Goal: Transaction & Acquisition: Purchase product/service

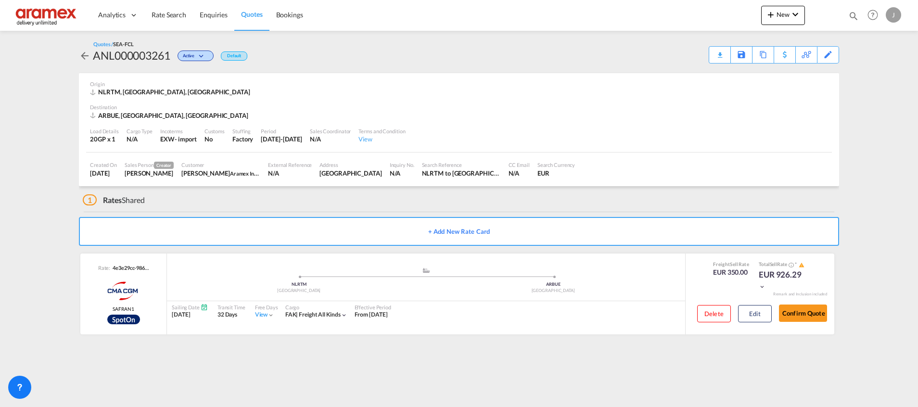
click at [250, 20] on link "Quotes" at bounding box center [251, 15] width 35 height 31
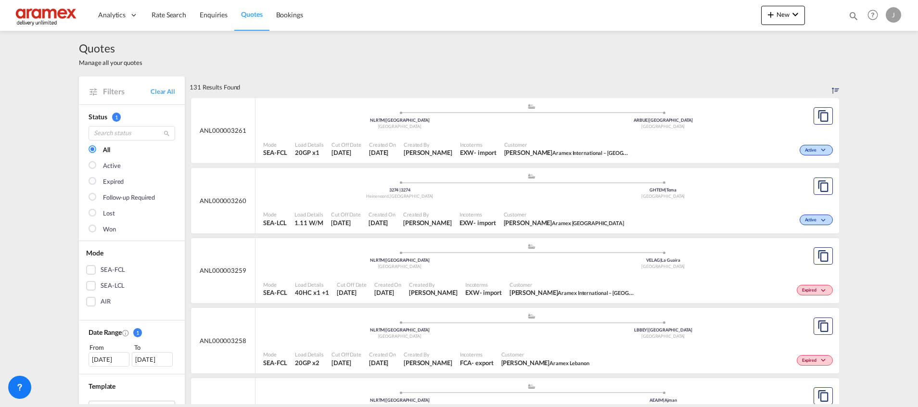
click at [246, 16] on span "Quotes" at bounding box center [251, 14] width 21 height 8
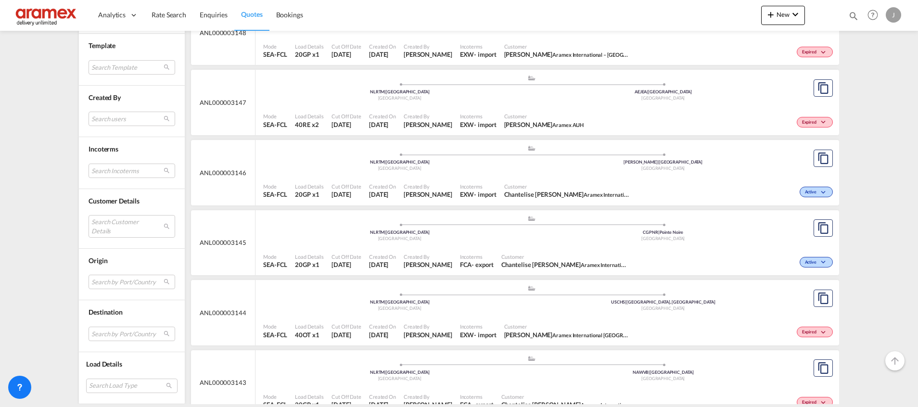
scroll to position [8102, 0]
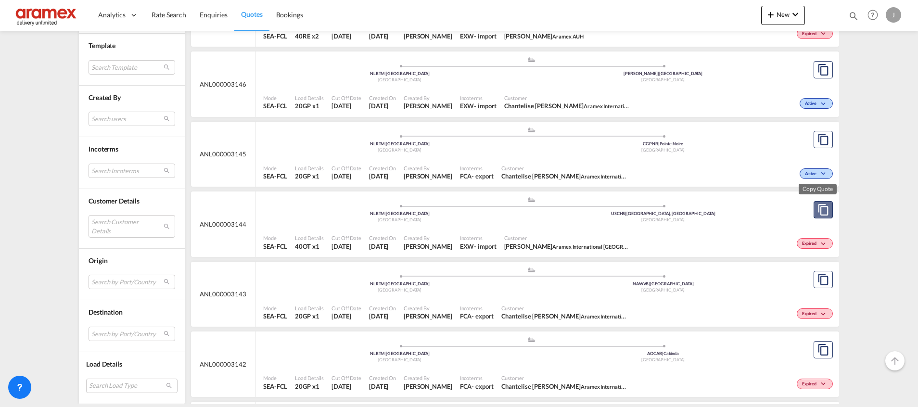
click at [814, 216] on button "Copy Quote" at bounding box center [823, 209] width 19 height 17
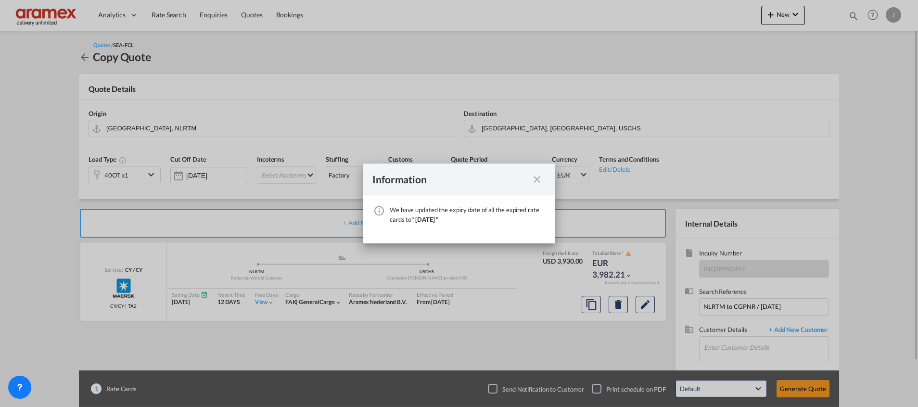
click at [539, 182] on md-icon "icon-close fg-AAA8AD cursor" at bounding box center [537, 180] width 12 height 12
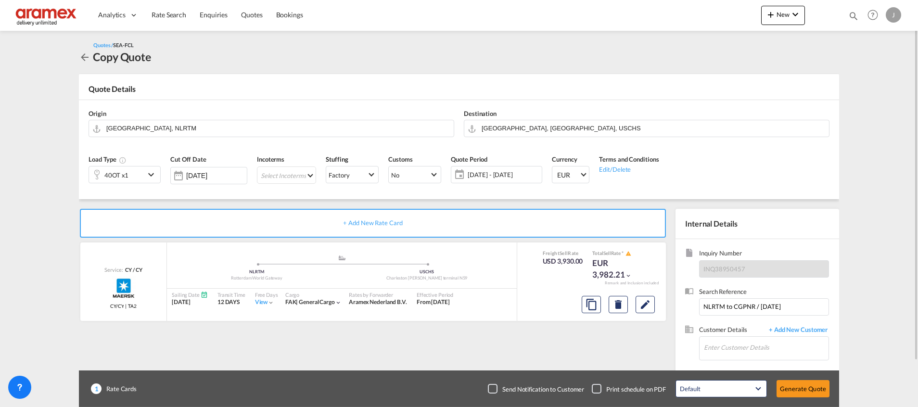
click at [268, 167] on md-select "Select Incoterms CFR - export Cost and Freight CPT - import Carrier Paid to DPU…" at bounding box center [286, 174] width 59 height 17
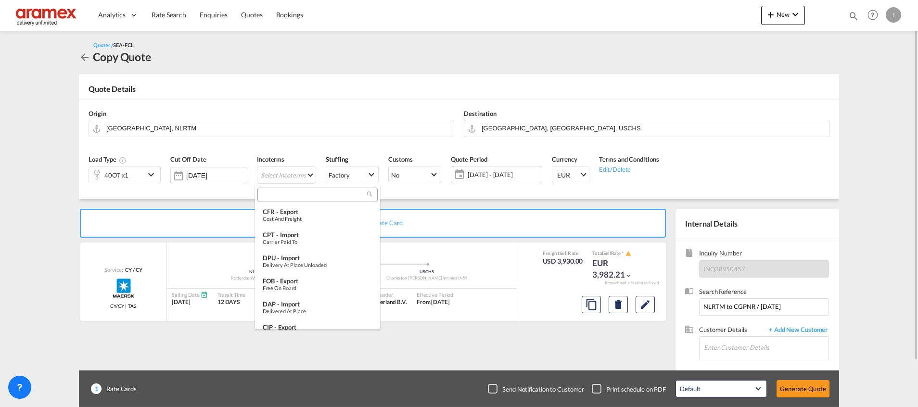
click at [284, 199] on input "search" at bounding box center [313, 195] width 107 height 9
drag, startPoint x: 297, startPoint y: 191, endPoint x: 232, endPoint y: 190, distance: 65.0
click at [232, 190] on body "Analytics Dashboard Rate Search Enquiries Quotes Bookings" at bounding box center [459, 203] width 918 height 407
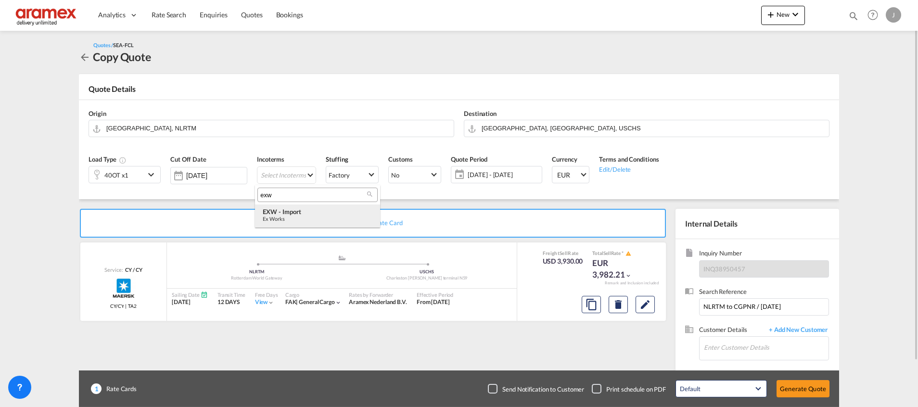
type input "exw"
click at [330, 212] on div "EXW - import" at bounding box center [318, 212] width 110 height 8
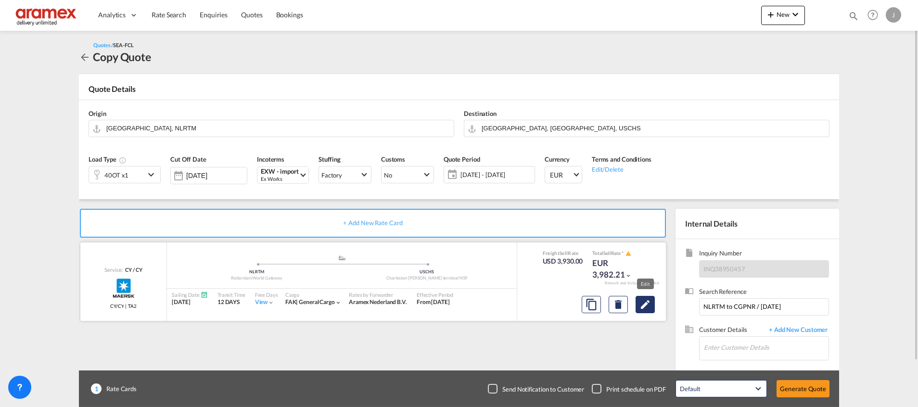
click at [642, 305] on md-icon "Edit" at bounding box center [646, 305] width 12 height 12
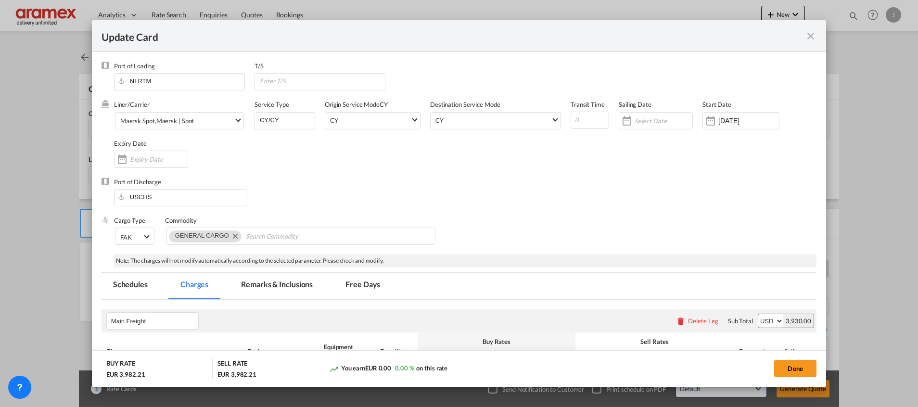
click at [725, 120] on div "Update Card Port of [GEOGRAPHIC_DATA] NLRTM T/S Liner/Carrier Maersk Spot , Mae…" at bounding box center [459, 203] width 918 height 407
click at [652, 198] on div "Update Card Port of [GEOGRAPHIC_DATA] NLRTM T/S Liner/Carrier Maersk Spot , Mae…" at bounding box center [459, 203] width 918 height 407
drag, startPoint x: 734, startPoint y: 117, endPoint x: 603, endPoint y: 294, distance: 219.4
click at [734, 117] on div "Update Card Port of [GEOGRAPHIC_DATA] NLRTM T/S Liner/Carrier Maersk Spot , Mae…" at bounding box center [459, 203] width 918 height 407
drag, startPoint x: 814, startPoint y: 119, endPoint x: 815, endPoint y: 153, distance: 34.2
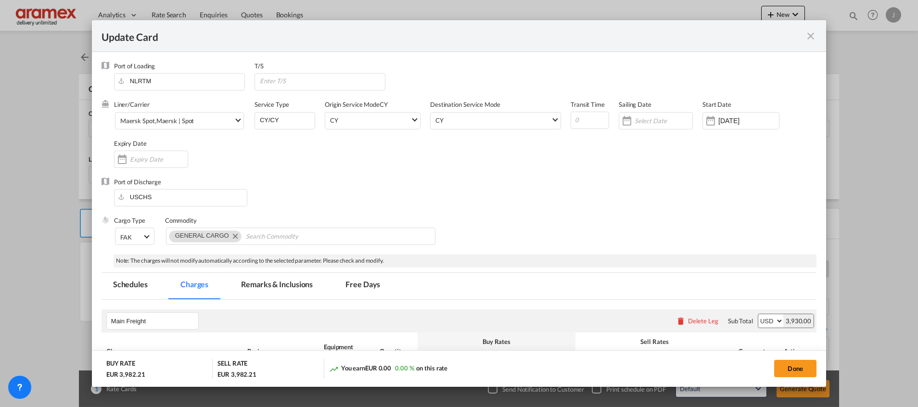
click at [815, 153] on div "Update Card Port of [GEOGRAPHIC_DATA] NLRTM T/S Liner/Carrier Maersk Spot , Mae…" at bounding box center [459, 203] width 918 height 407
click at [442, 210] on div "Update Card Port of [GEOGRAPHIC_DATA] NLRTM T/S Liner/Carrier Maersk Spot , Mae…" at bounding box center [459, 203] width 918 height 407
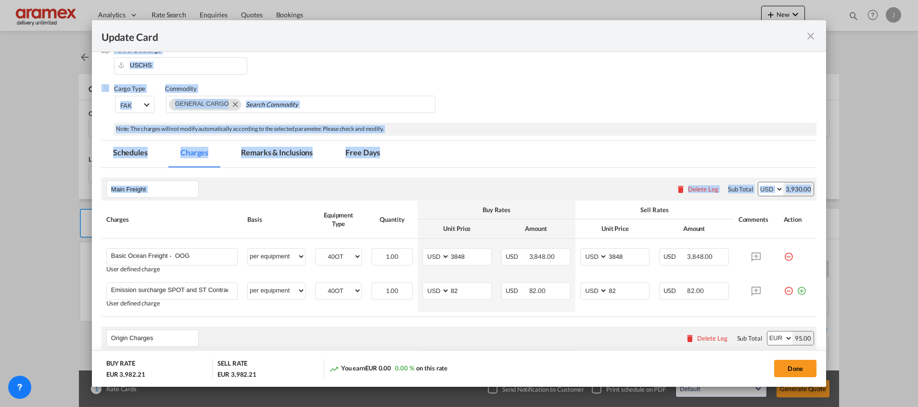
drag, startPoint x: 819, startPoint y: 169, endPoint x: 573, endPoint y: 137, distance: 249.0
click at [819, 216] on div "Update Card Port of [GEOGRAPHIC_DATA] NLRTM T/S Liner/Carrier Maersk Spot , Mae…" at bounding box center [459, 203] width 918 height 407
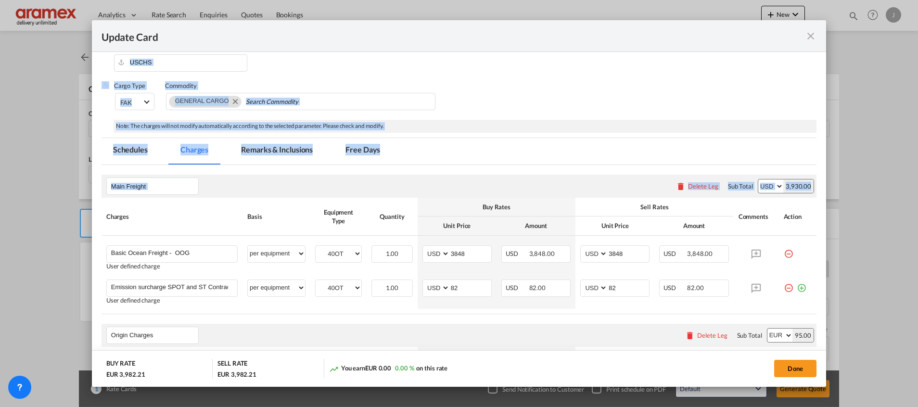
click at [559, 125] on div "Update Card Port of [GEOGRAPHIC_DATA] NLRTM T/S Liner/Carrier Maersk Spot , Mae…" at bounding box center [459, 203] width 918 height 407
click at [599, 110] on div "Update Card Port of [GEOGRAPHIC_DATA] NLRTM T/S Liner/Carrier Maersk Spot , Mae…" at bounding box center [459, 203] width 918 height 407
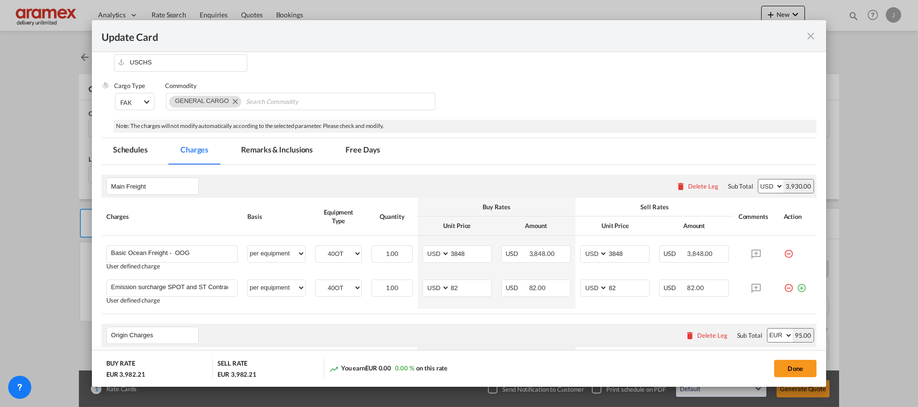
click at [599, 110] on div "Update Card Port of [GEOGRAPHIC_DATA] NLRTM T/S Liner/Carrier Maersk Spot , Mae…" at bounding box center [459, 203] width 918 height 407
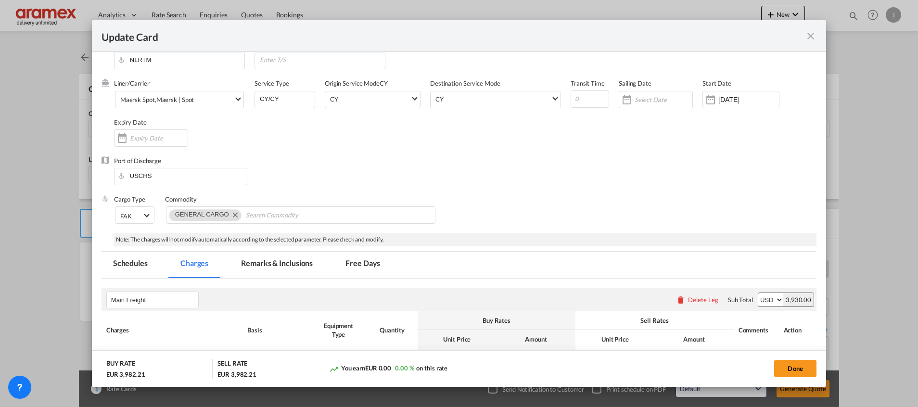
scroll to position [14, 0]
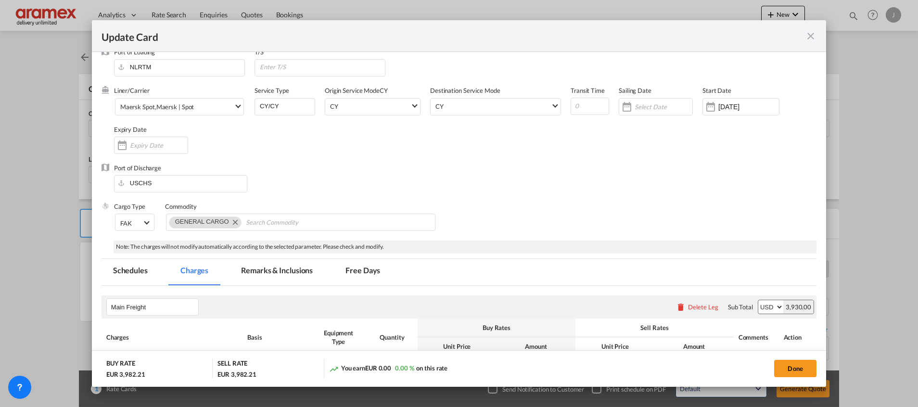
drag, startPoint x: 823, startPoint y: 121, endPoint x: 821, endPoint y: 79, distance: 41.9
click at [821, 79] on div "Update Card Port of [GEOGRAPHIC_DATA] NLRTM T/S Liner/Carrier Maersk Spot , Mae…" at bounding box center [459, 203] width 918 height 407
click at [714, 107] on div "Update Card Port of [GEOGRAPHIC_DATA] NLRTM T/S Liner/Carrier Maersk Spot , Mae…" at bounding box center [459, 203] width 918 height 407
click at [721, 107] on div "Update Card Port of [GEOGRAPHIC_DATA] NLRTM T/S Liner/Carrier Maersk Spot , Mae…" at bounding box center [459, 203] width 918 height 407
click at [701, 105] on div "Update Card Port of [GEOGRAPHIC_DATA] NLRTM T/S Liner/Carrier Maersk Spot , Mae…" at bounding box center [459, 203] width 918 height 407
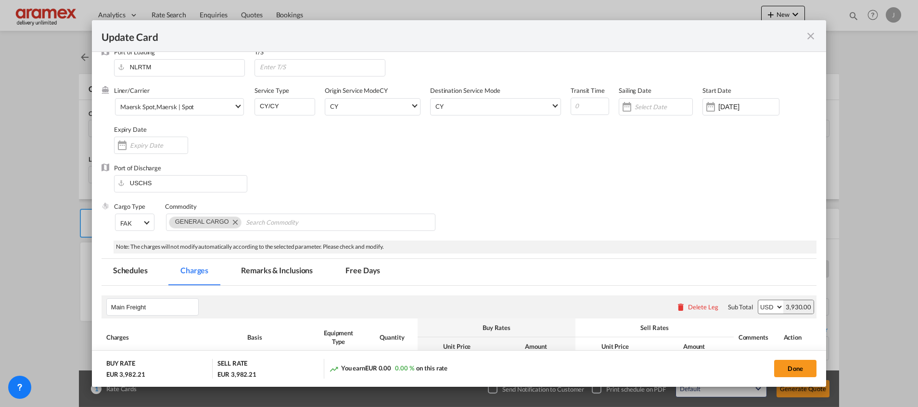
click at [701, 105] on div "Update Card Port of [GEOGRAPHIC_DATA] NLRTM T/S Liner/Carrier Maersk Spot , Mae…" at bounding box center [459, 203] width 918 height 407
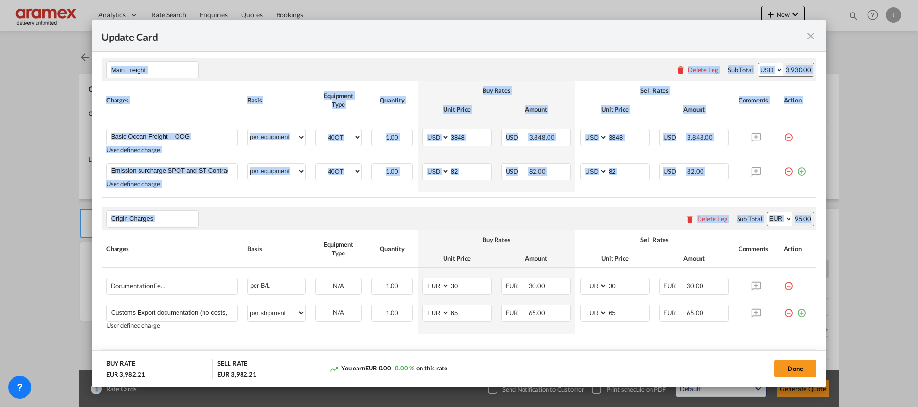
scroll to position [285, 0]
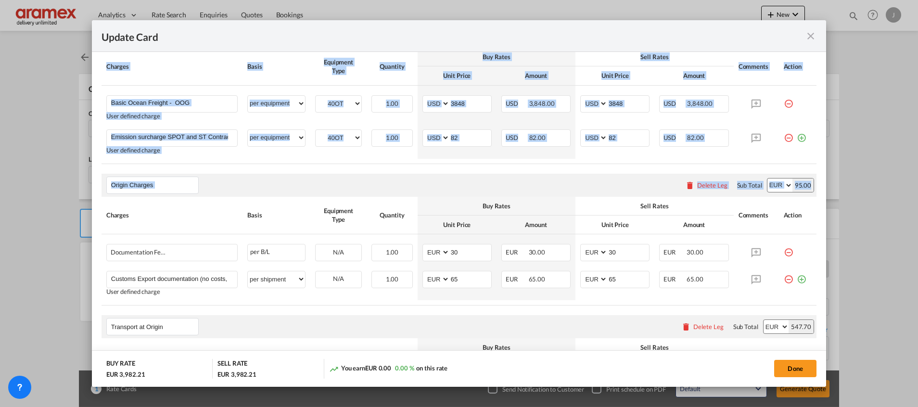
drag, startPoint x: 820, startPoint y: 111, endPoint x: 822, endPoint y: 204, distance: 92.9
click at [822, 204] on div "Update Card Port of [GEOGRAPHIC_DATA] NLRTM T/S Liner/Carrier Maersk Spot , Mae…" at bounding box center [459, 203] width 918 height 407
click at [779, 139] on div "Update Card Port of [GEOGRAPHIC_DATA] NLRTM T/S Liner/Carrier Maersk Spot , Mae…" at bounding box center [459, 203] width 918 height 407
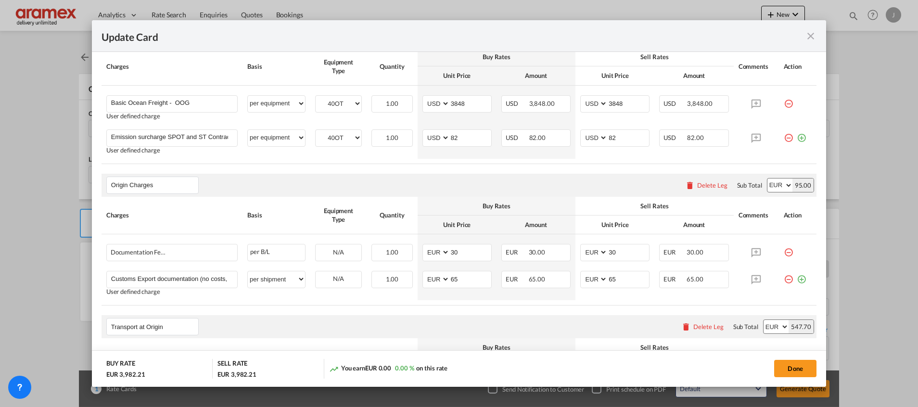
click at [619, 154] on div "Update Card Port of [GEOGRAPHIC_DATA] NLRTM T/S Liner/Carrier Maersk Spot , Mae…" at bounding box center [459, 203] width 918 height 407
click at [618, 138] on div "Update Card Port of [GEOGRAPHIC_DATA] NLRTM T/S Liner/Carrier Maersk Spot , Mae…" at bounding box center [459, 203] width 918 height 407
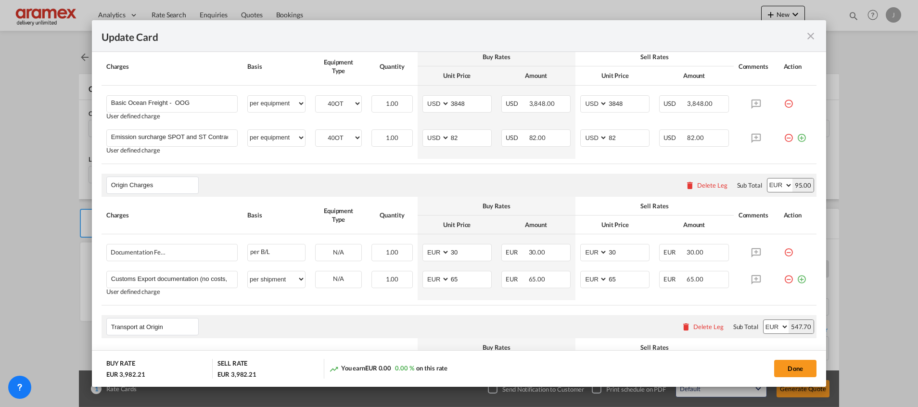
click at [787, 364] on div "Update Card Port of [GEOGRAPHIC_DATA] NLRTM T/S Liner/Carrier Maersk Spot , Mae…" at bounding box center [459, 203] width 918 height 407
click at [593, 179] on div "Update Card Port of [GEOGRAPHIC_DATA] NLRTM T/S Liner/Carrier Maersk Spot , Mae…" at bounding box center [459, 203] width 918 height 407
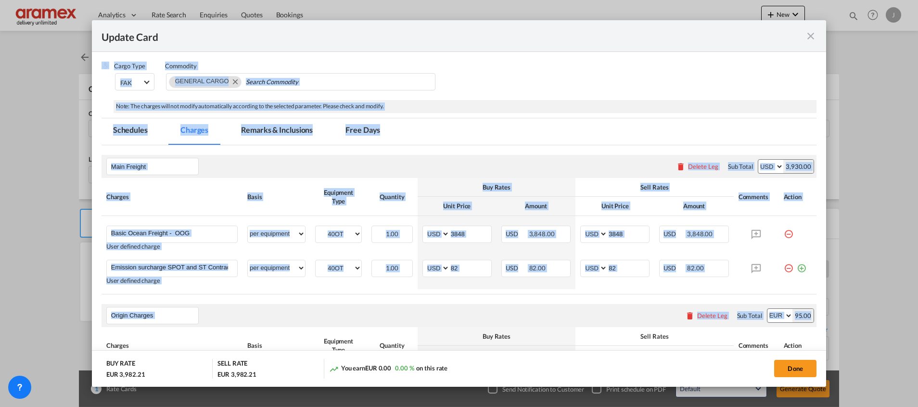
scroll to position [0, 0]
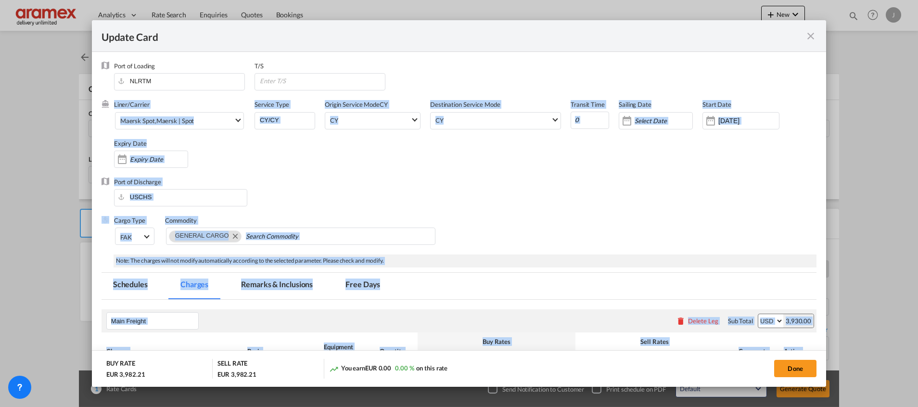
drag, startPoint x: 820, startPoint y: 183, endPoint x: 806, endPoint y: 71, distance: 113.0
click at [806, 71] on div "Update Card Port of [GEOGRAPHIC_DATA] NLRTM T/S Liner/Carrier Maersk Spot , Mae…" at bounding box center [459, 203] width 918 height 407
click at [750, 202] on div "Update Card Port of [GEOGRAPHIC_DATA] NLRTM T/S Liner/Carrier Maersk Spot , Mae…" at bounding box center [459, 203] width 918 height 407
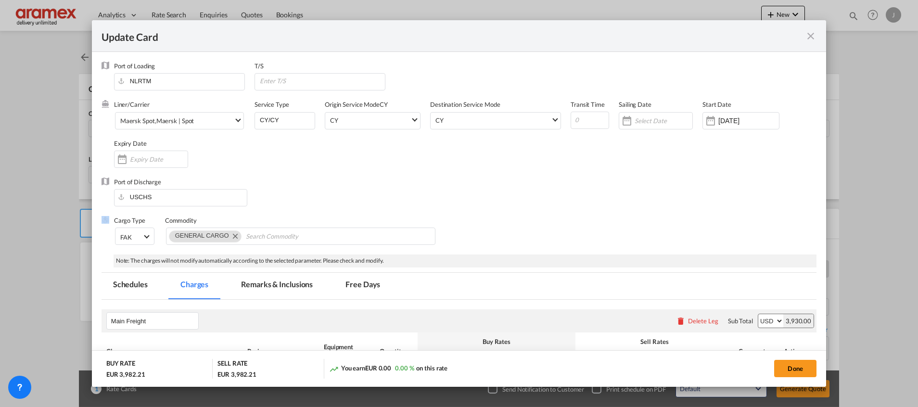
click at [750, 202] on div "Update Card Port of [GEOGRAPHIC_DATA] NLRTM T/S Liner/Carrier Maersk Spot , Mae…" at bounding box center [459, 203] width 918 height 407
click at [758, 172] on div "Update Card Port of [GEOGRAPHIC_DATA] NLRTM T/S Liner/Carrier Maersk Spot , Mae…" at bounding box center [459, 203] width 918 height 407
click at [758, 183] on div "Update Card Port of [GEOGRAPHIC_DATA] NLRTM T/S Liner/Carrier Maersk Spot , Mae…" at bounding box center [459, 203] width 918 height 407
click at [809, 37] on div "Update Card Port of [GEOGRAPHIC_DATA] NLRTM T/S Liner/Carrier Maersk Spot , Mae…" at bounding box center [459, 203] width 918 height 407
click at [810, 36] on div "Update Card Port of [GEOGRAPHIC_DATA] NLRTM T/S Liner/Carrier Maersk Spot , Mae…" at bounding box center [459, 203] width 918 height 407
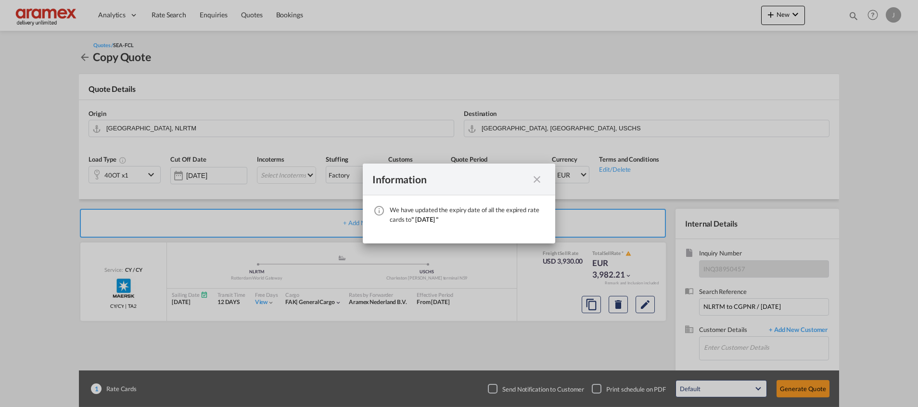
click at [541, 179] on md-icon "icon-close fg-AAA8AD cursor" at bounding box center [537, 180] width 12 height 12
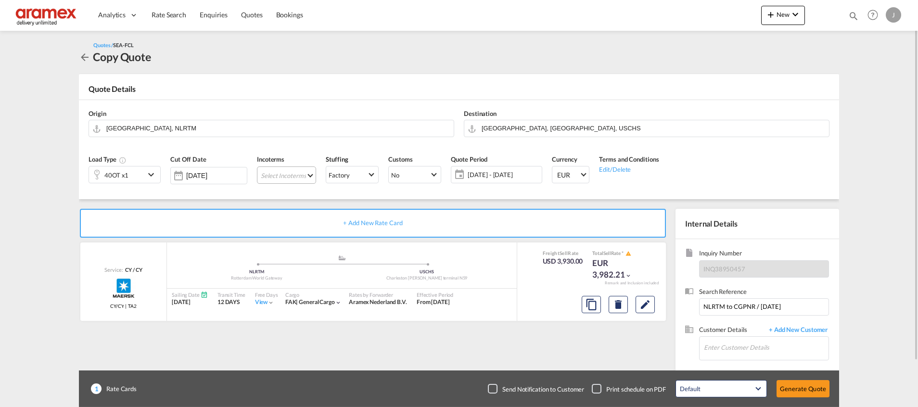
click at [290, 174] on md-select "Select Incoterms CFR - import Cost and Freight CPT - export Carrier Paid to CIF…" at bounding box center [286, 174] width 59 height 17
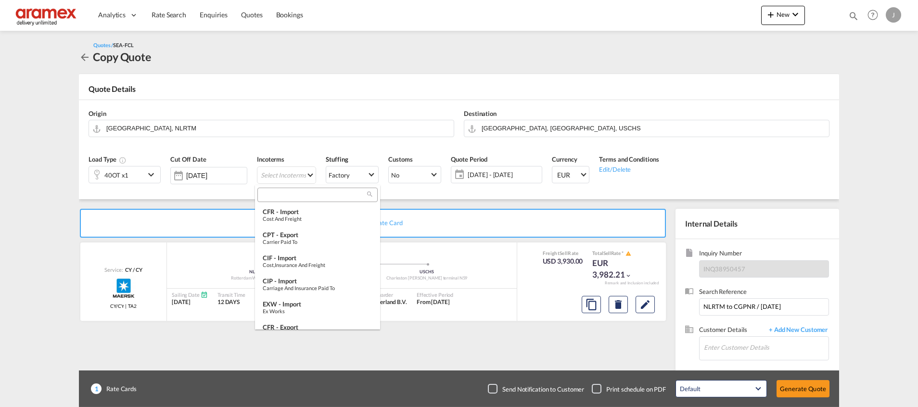
click at [285, 196] on input "search" at bounding box center [313, 195] width 107 height 9
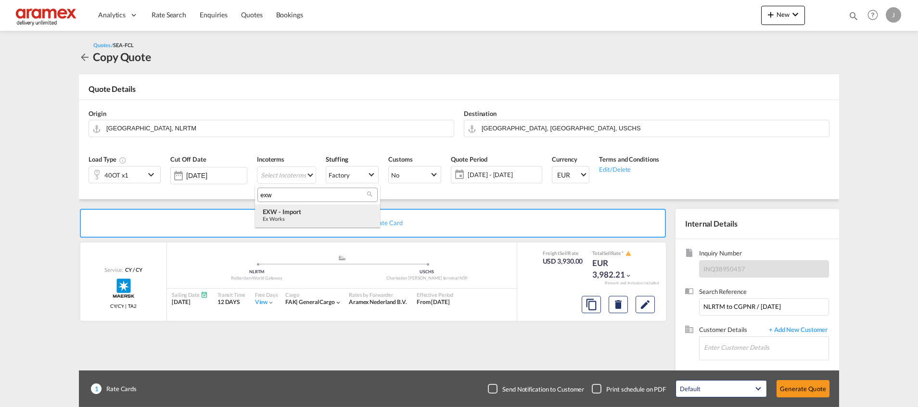
type input "exw"
click at [289, 219] on div "Ex Works" at bounding box center [318, 219] width 110 height 6
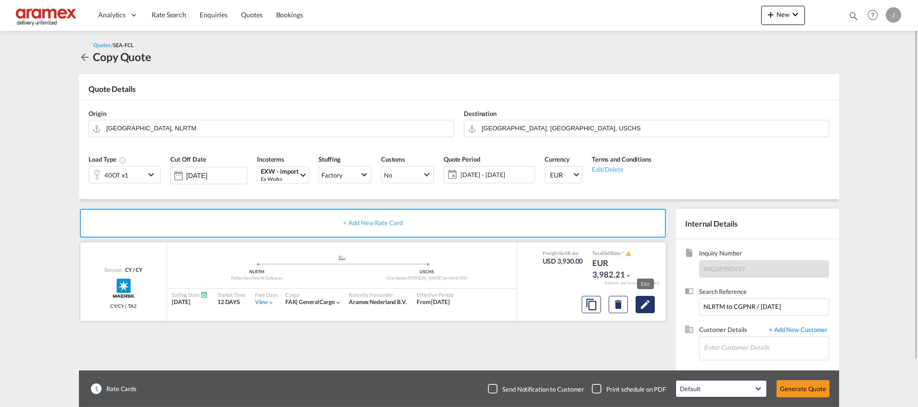
click at [648, 303] on md-icon "Edit" at bounding box center [646, 305] width 12 height 12
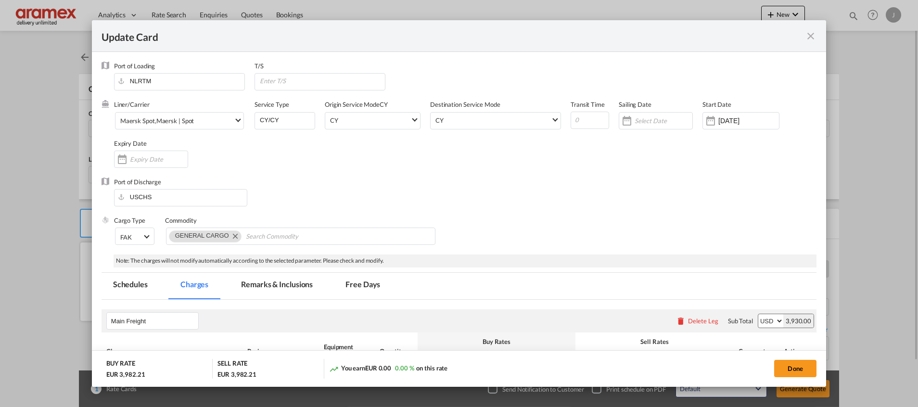
select select "per equipment"
select select "per shipment"
select select "per container"
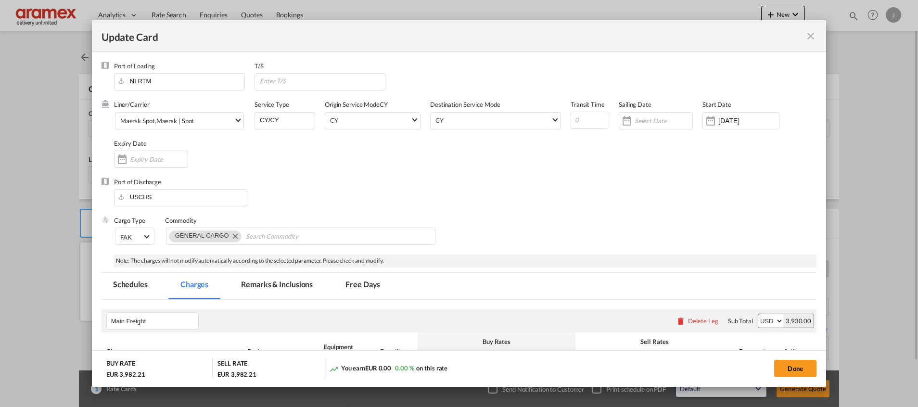
select select "per container"
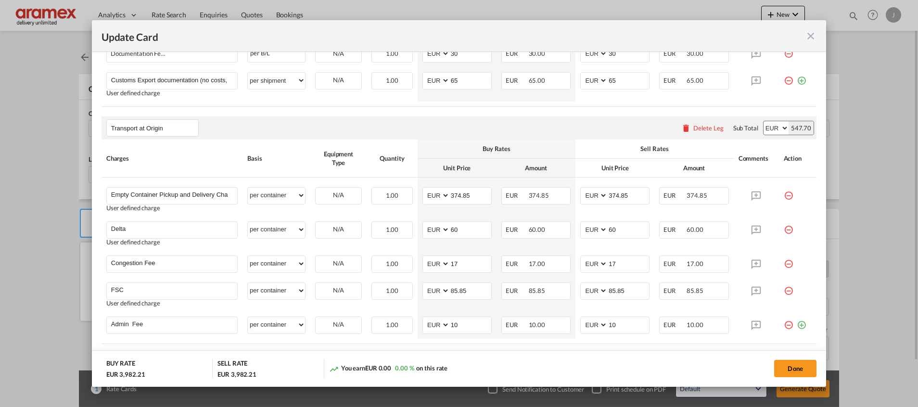
scroll to position [505, 0]
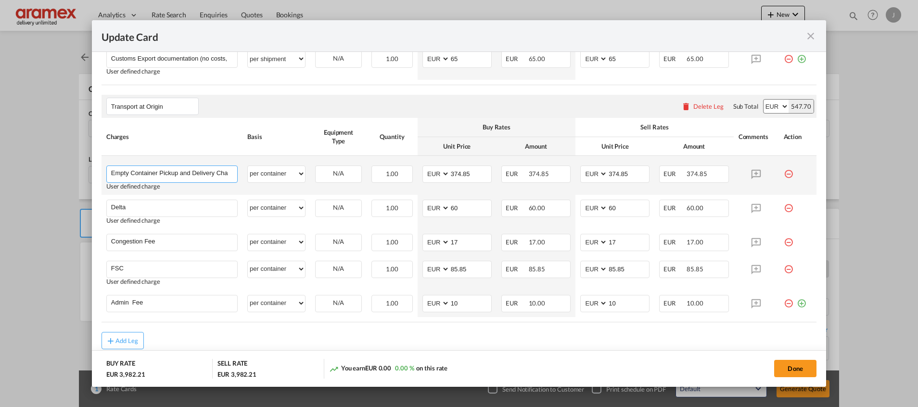
click at [155, 175] on input "Empty Container Pickup and Delivery Charge" at bounding box center [174, 173] width 126 height 14
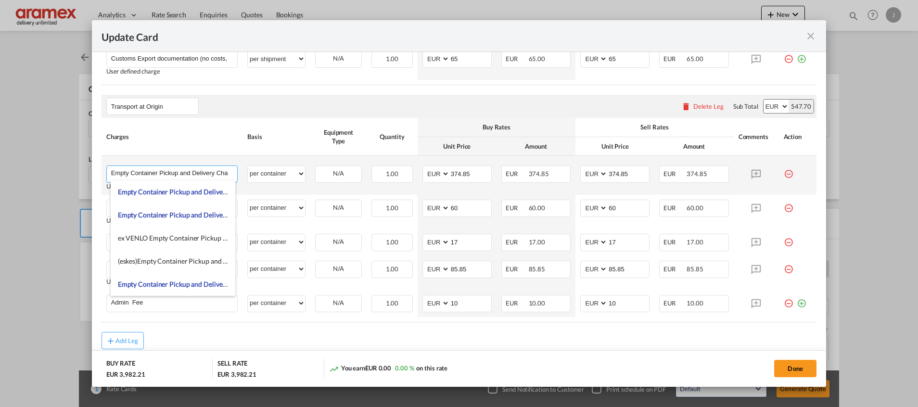
paste input "transport Angerlo – Rotterdam € 615,00"
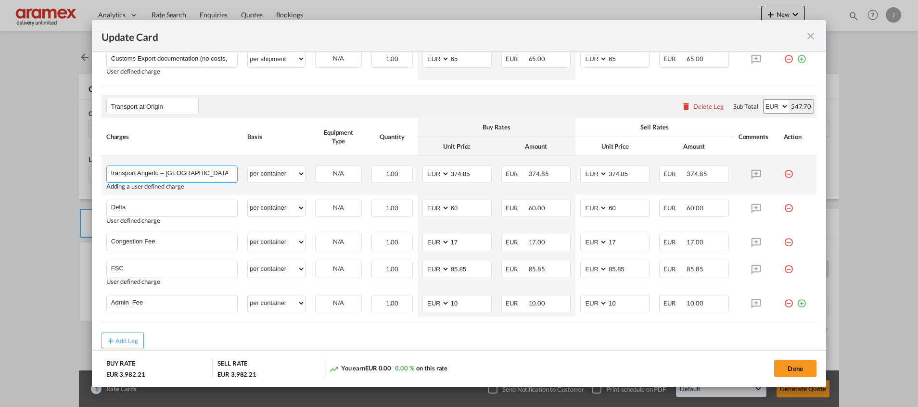
drag, startPoint x: 198, startPoint y: 173, endPoint x: 224, endPoint y: 170, distance: 25.6
click at [224, 170] on input "transport Angerlo – Rotterdam € 615,00" at bounding box center [174, 173] width 126 height 14
click at [168, 173] on input "transport Angerlo – Rotterdam" at bounding box center [174, 173] width 126 height 14
click at [137, 171] on input "transport Angerlo – Transporter WH Rotterdam" at bounding box center [174, 173] width 126 height 14
click at [113, 171] on input "transport from Angerlo – Transporter WH Rotterdam" at bounding box center [174, 173] width 126 height 14
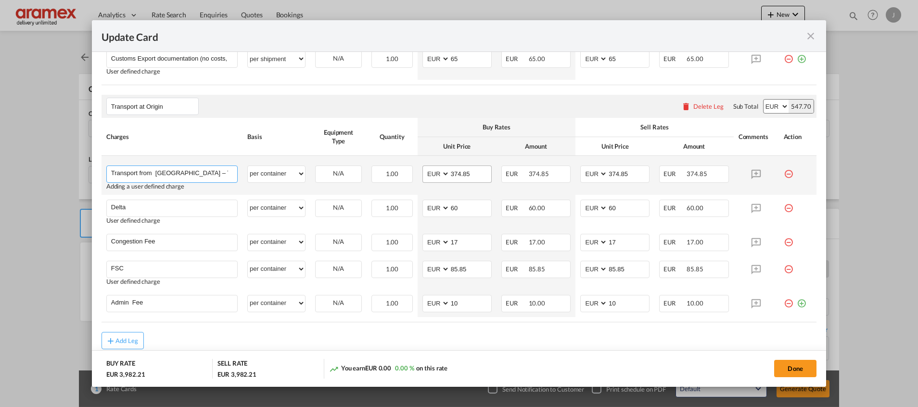
type input "Transport from Angerlo – Transporter WH Rotterdam"
click at [463, 173] on input "374.85" at bounding box center [470, 173] width 41 height 14
paste input "€ 615,00"
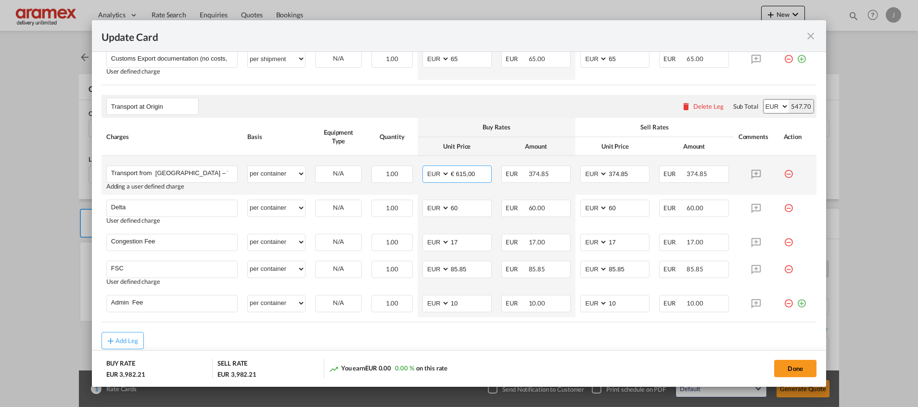
drag, startPoint x: 481, startPoint y: 173, endPoint x: 415, endPoint y: 179, distance: 66.2
click at [418, 179] on td "AED AFN ALL AMD ANG AOA ARS AUD AWG AZN BAM BBD BDT BGN BHD BIF BMD BND BOB BRL…" at bounding box center [457, 175] width 79 height 39
click at [456, 170] on input "615" at bounding box center [470, 173] width 41 height 14
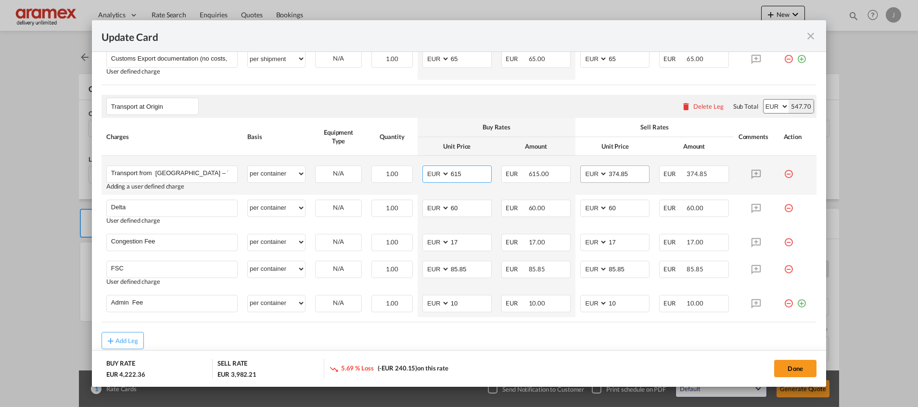
type input "615"
click at [607, 170] on div "Update CardPort of ..." at bounding box center [607, 174] width 0 height 16
click at [613, 173] on input "374.85" at bounding box center [628, 173] width 41 height 14
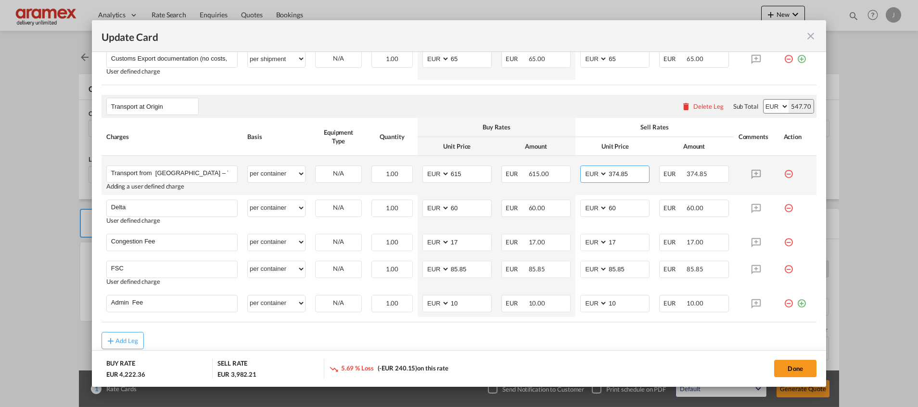
click at [613, 173] on input "374.85" at bounding box center [628, 173] width 41 height 14
paste input "61"
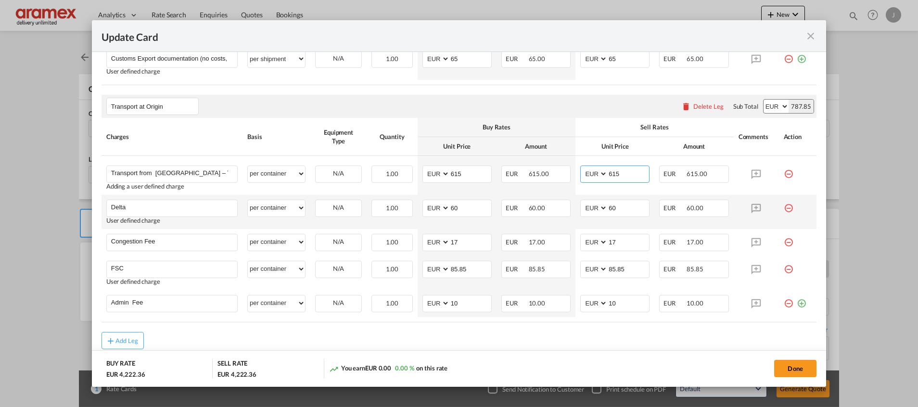
type input "615"
click at [615, 196] on td "AED AFN ALL AMD ANG AOA ARS AUD AWG AZN BAM BBD BDT BGN BHD BIF BMD BND BOB BRL…" at bounding box center [615, 212] width 79 height 34
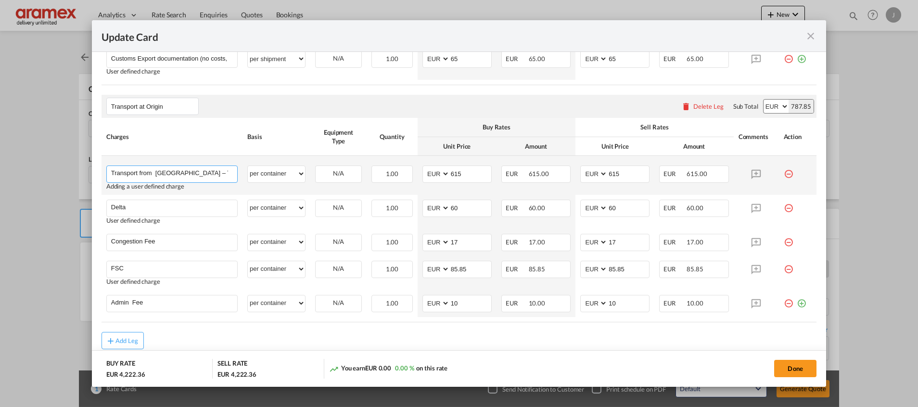
click at [217, 173] on input "Transport from Angerlo – Transporter WH Rotterdam" at bounding box center [174, 173] width 126 height 14
drag, startPoint x: 205, startPoint y: 171, endPoint x: 270, endPoint y: 170, distance: 65.4
click at [270, 170] on tr "Transport from Angerlo – Transporter WH Rotterdam Please Enter User Defined Cha…" at bounding box center [459, 175] width 715 height 39
click at [226, 169] on input "Transport from Angerlo – Transporter WH Rotterdam" at bounding box center [174, 173] width 126 height 14
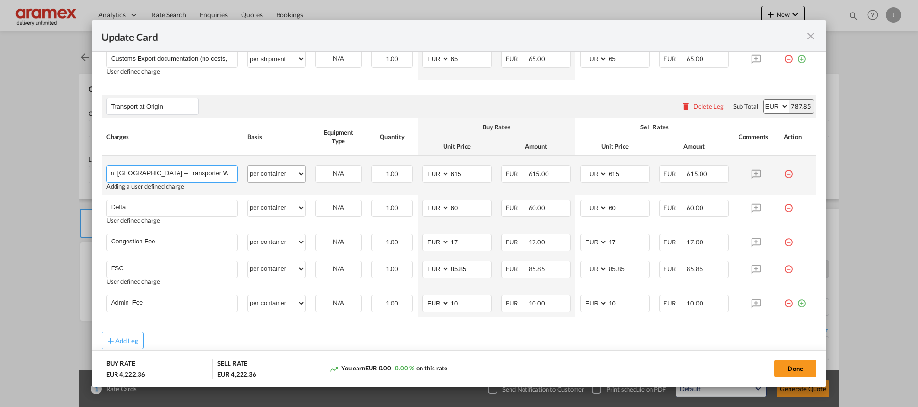
scroll to position [0, 39]
paste input "Incl. 1 hr loading / discharging"
type input "Transport from Angerlo – Transporter WH Rotterdam - Incl. 1 hr loading / discha…"
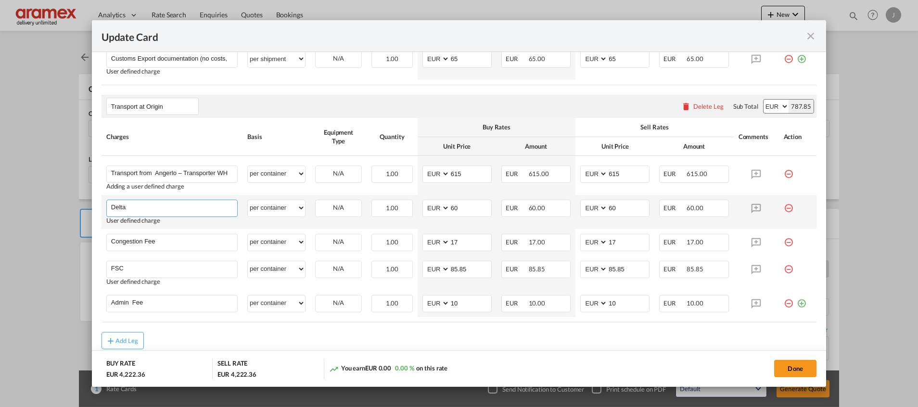
click at [186, 206] on input "Delta" at bounding box center [174, 207] width 126 height 14
paste input "Costs for stuffing, lashing and transport € 825,00"
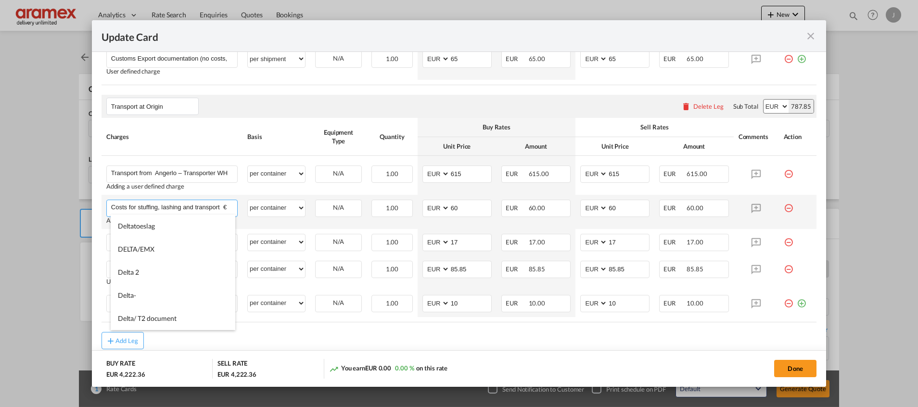
scroll to position [0, 22]
drag, startPoint x: 202, startPoint y: 208, endPoint x: 237, endPoint y: 207, distance: 35.2
click at [237, 207] on td "Costs for stuffing, lashing and transport € 825,00 Please Enter User Defined Ch…" at bounding box center [172, 212] width 141 height 34
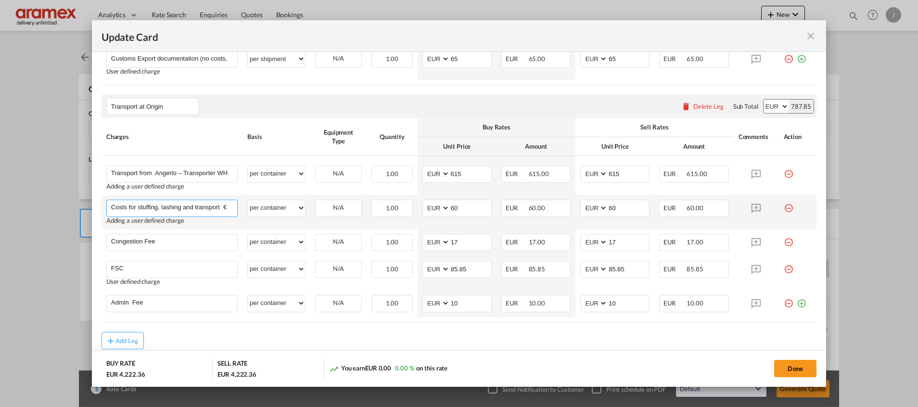
click at [231, 206] on input "Costs for stuffing, lashing and transport € 825,00" at bounding box center [174, 207] width 126 height 14
drag, startPoint x: 180, startPoint y: 208, endPoint x: 285, endPoint y: 199, distance: 105.3
click at [285, 199] on tr "Costs for stuffing, lashing and transport € 825,00 Please Enter User Defined Ch…" at bounding box center [459, 212] width 715 height 34
drag, startPoint x: 202, startPoint y: 208, endPoint x: 233, endPoint y: 207, distance: 31.3
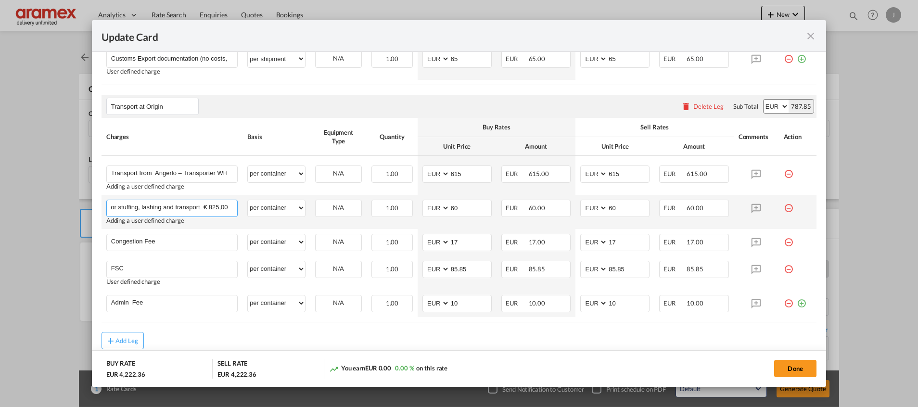
click at [233, 207] on input "Costs for stuffing, lashing and transport € 825,00" at bounding box center [174, 207] width 126 height 14
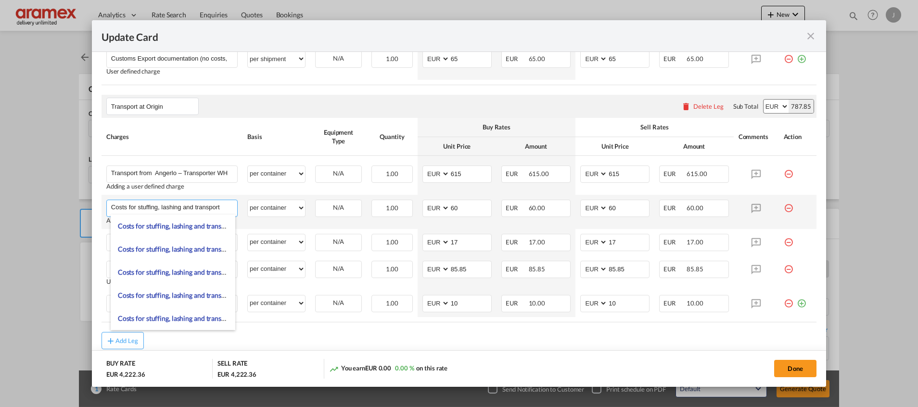
click at [227, 207] on input "Costs for stuffing, lashing and transport" at bounding box center [174, 207] width 126 height 14
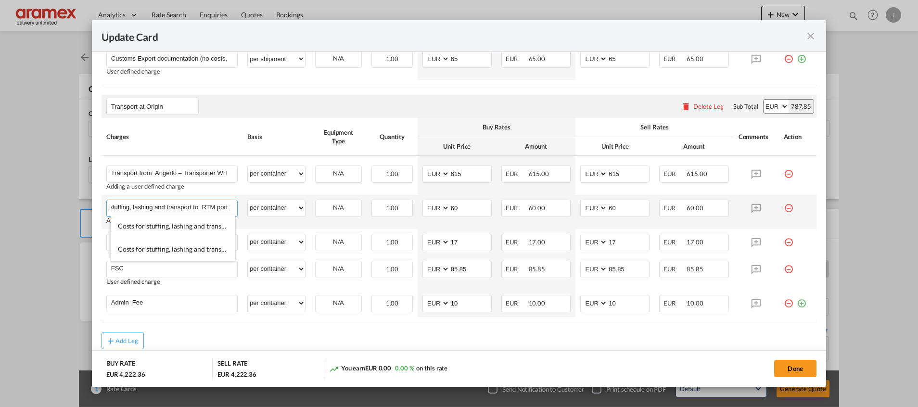
scroll to position [0, 32]
type input "Costs for stuffing, lashing and transport to RTM port"
drag, startPoint x: 472, startPoint y: 207, endPoint x: 408, endPoint y: 207, distance: 64.0
click at [408, 207] on tr "Costs for stuffing, lashing and transport to RTM port Please Enter User Defined…" at bounding box center [459, 212] width 715 height 34
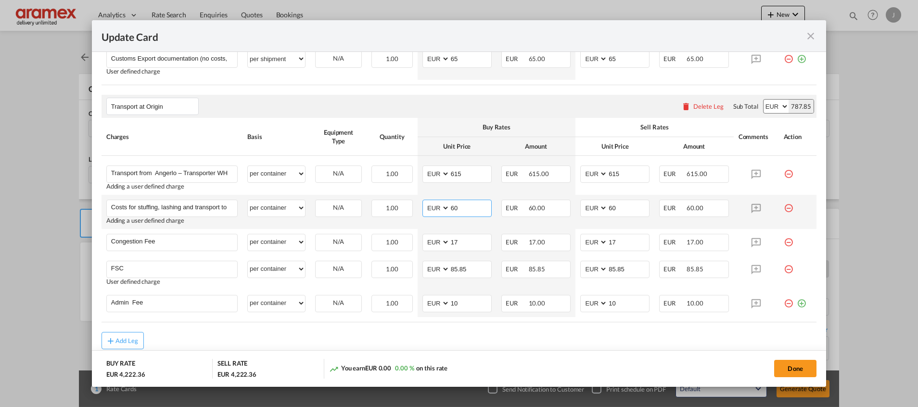
paste input "€ 825,0"
click at [456, 207] on input "€ 825,00" at bounding box center [470, 207] width 41 height 14
click at [482, 206] on input "€ 825,00" at bounding box center [470, 207] width 41 height 14
click at [455, 207] on input "€ 825" at bounding box center [470, 207] width 41 height 14
click at [455, 207] on input "825" at bounding box center [470, 207] width 41 height 14
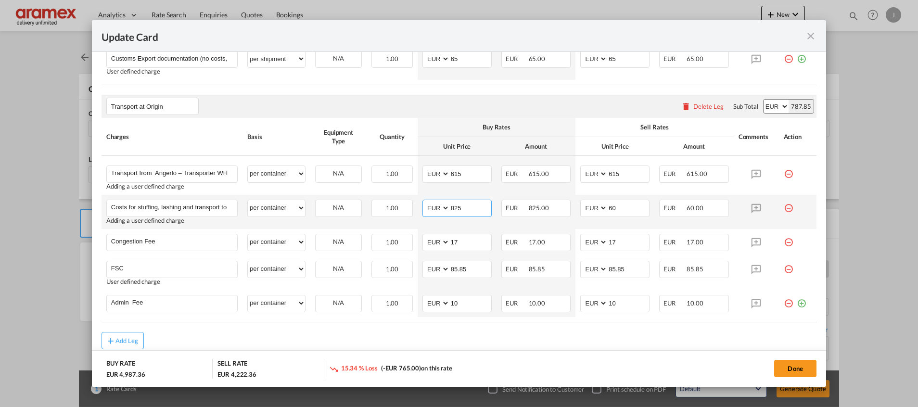
click at [455, 207] on input "825" at bounding box center [470, 207] width 41 height 14
type input "825"
drag, startPoint x: 622, startPoint y: 206, endPoint x: 560, endPoint y: 212, distance: 61.9
click at [560, 212] on tr "Costs for stuffing, lashing and transport to RTM port Please Enter User Defined…" at bounding box center [459, 212] width 715 height 34
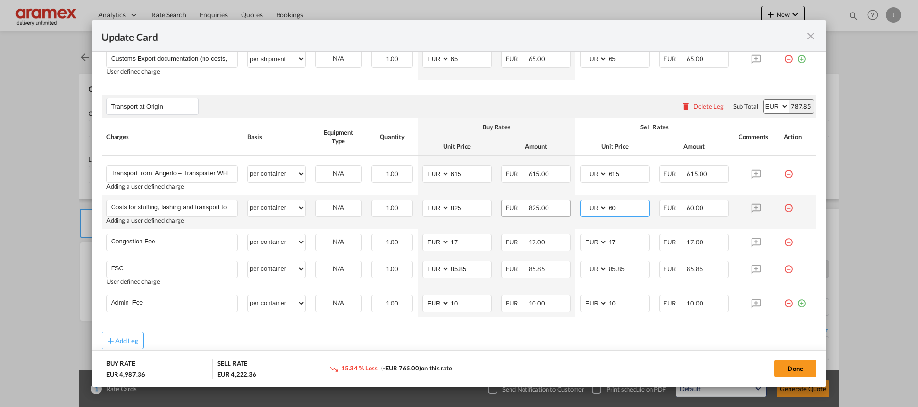
paste input "825"
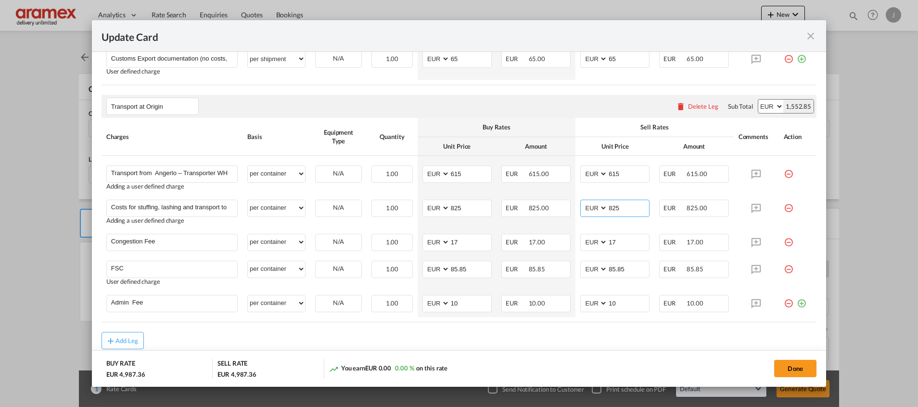
type input "825"
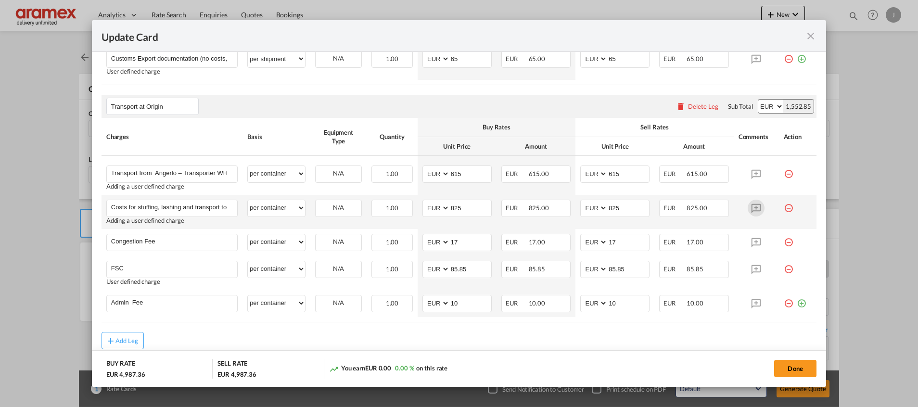
click at [748, 212] on md-icon "Update CardPort of ..." at bounding box center [756, 208] width 17 height 17
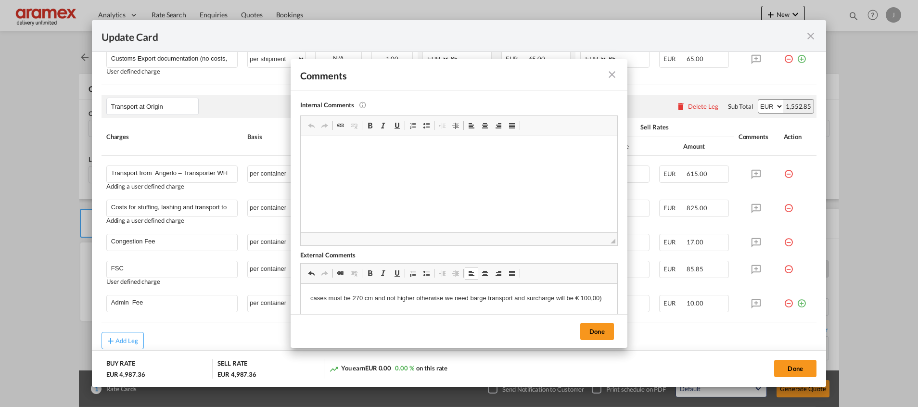
click at [312, 298] on p "cases must be 270 cm and not higher otherwise we need barge transport and surch…" at bounding box center [458, 299] width 297 height 10
click at [348, 304] on p "Cases must be 270 cm and not higher otherwise we need barge transport and surch…" at bounding box center [458, 299] width 297 height 10
click at [603, 329] on button "Done" at bounding box center [597, 331] width 34 height 17
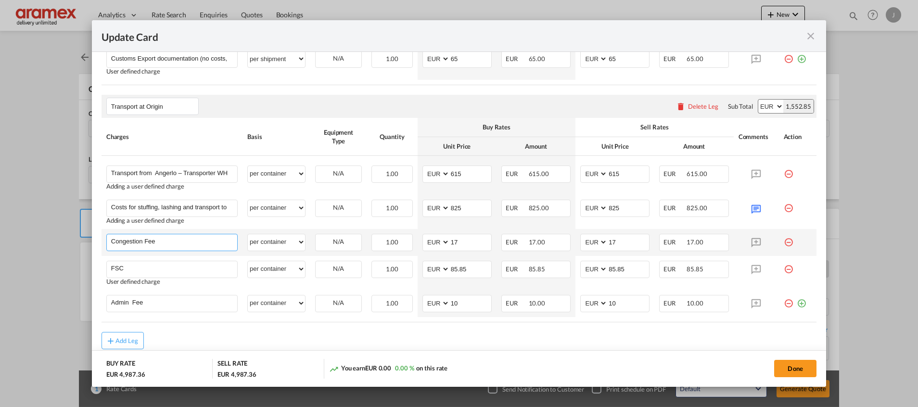
click at [135, 236] on input "Congestion Fee" at bounding box center [174, 241] width 126 height 14
paste input "VGM"
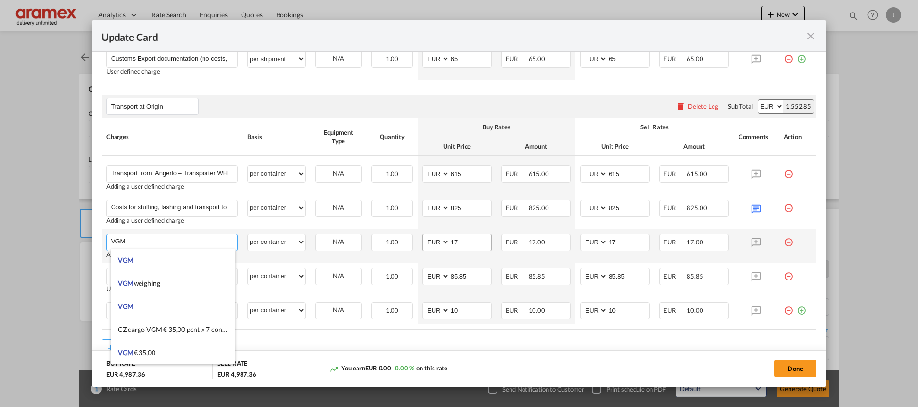
type input "VGM"
drag, startPoint x: 443, startPoint y: 241, endPoint x: 417, endPoint y: 241, distance: 25.5
click at [422, 241] on md-input-container "AED AFN ALL AMD ANG AOA ARS AUD AWG AZN BAM BBD BDT BGN BHD BIF BMD BND BOB BRL…" at bounding box center [456, 242] width 69 height 17
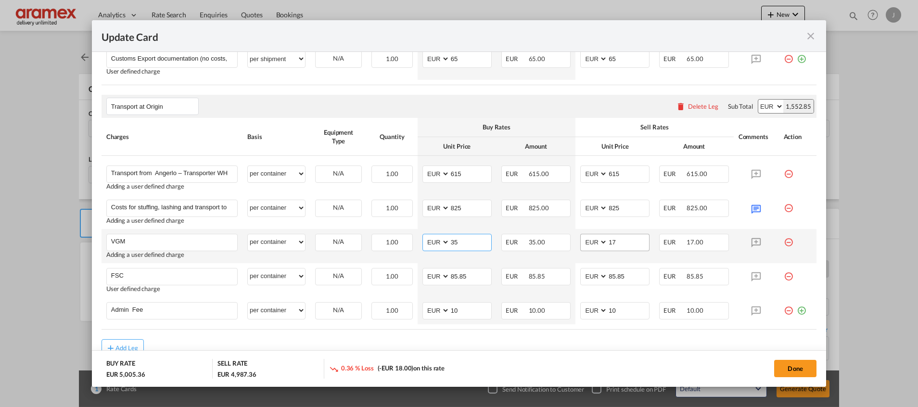
type input "35"
drag, startPoint x: 616, startPoint y: 241, endPoint x: 586, endPoint y: 242, distance: 30.8
click at [586, 242] on md-input-container "AED AFN ALL AMD ANG AOA ARS AUD AWG AZN BAM BBD BDT BGN BHD BIF BMD BND BOB BRL…" at bounding box center [614, 242] width 69 height 17
type input "35"
click at [448, 343] on div "Add Leg" at bounding box center [459, 347] width 715 height 17
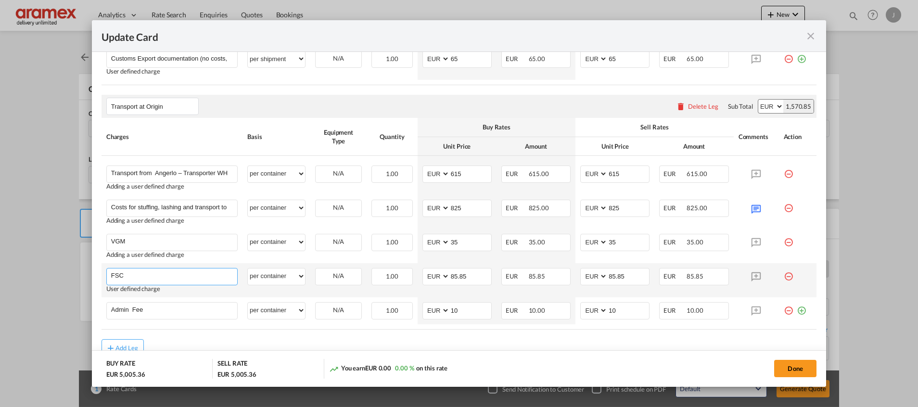
click at [123, 273] on input "FSC" at bounding box center [174, 276] width 126 height 14
click at [123, 272] on input "FSC" at bounding box center [174, 276] width 126 height 14
paste input "RWG / Euromax"
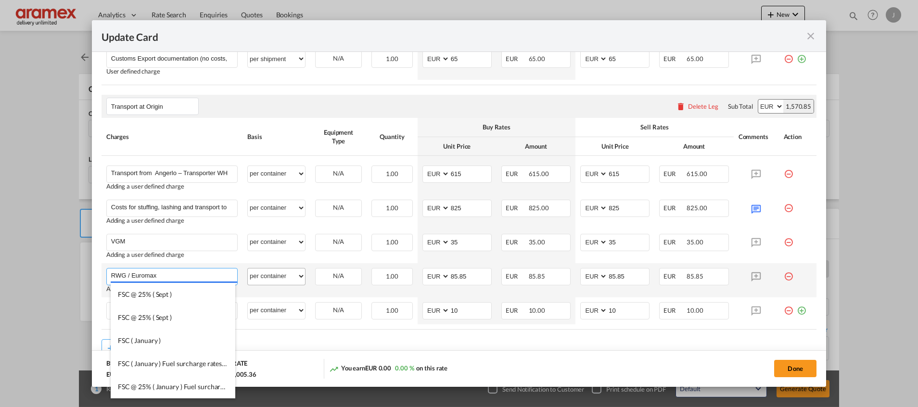
type input "RWG / Euromax"
click at [292, 276] on select "per equipment per container per B/L per shipping bill per shipment % on pickup …" at bounding box center [276, 276] width 57 height 15
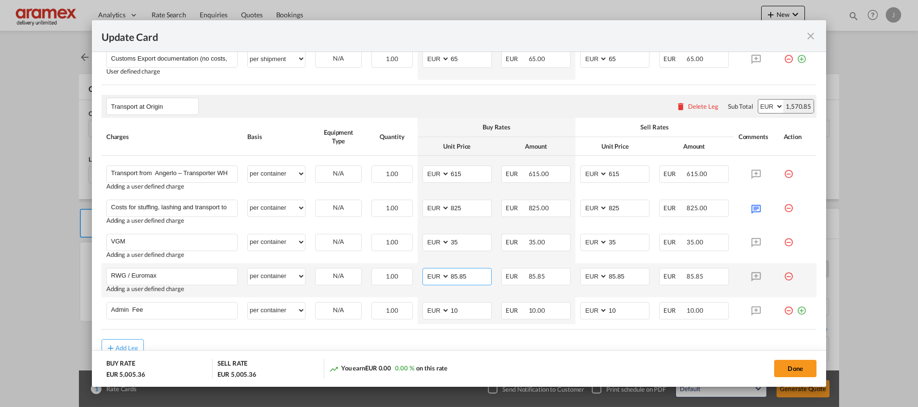
click at [460, 273] on input "85.85" at bounding box center [470, 276] width 41 height 14
type input "25"
drag, startPoint x: 624, startPoint y: 277, endPoint x: 579, endPoint y: 282, distance: 44.5
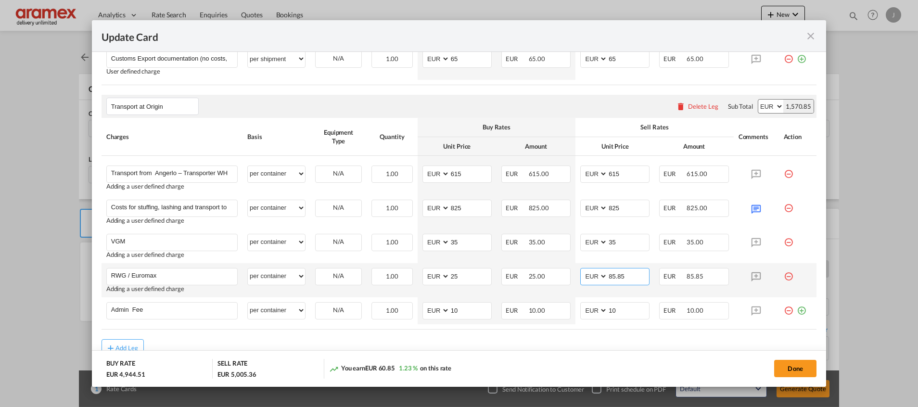
click at [580, 282] on md-input-container "AED AFN ALL AMD ANG AOA ARS AUD AWG AZN BAM BBD BDT BGN BHD BIF BMD BND BOB BRL…" at bounding box center [614, 276] width 69 height 17
type input "25"
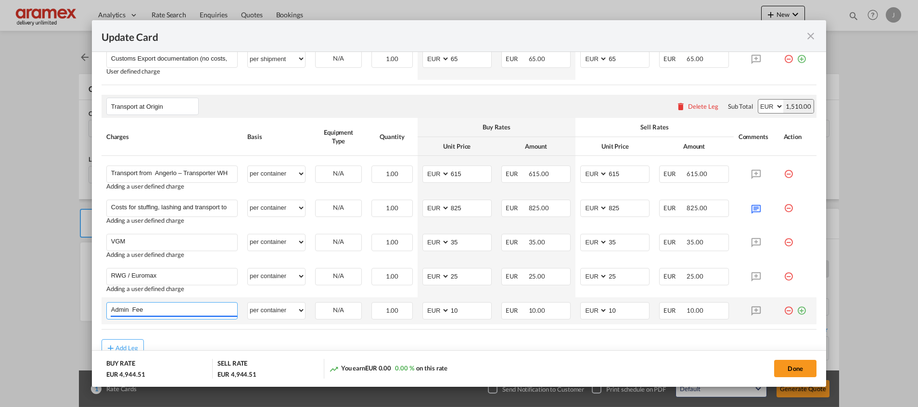
click at [131, 308] on input "Admin Fee" at bounding box center [174, 310] width 126 height 14
drag, startPoint x: 131, startPoint y: 308, endPoint x: 159, endPoint y: 310, distance: 27.5
click at [131, 308] on input "Admin Fee" at bounding box center [174, 310] width 126 height 14
paste input "Timeslot RWG"
type input "Timeslot RWG"
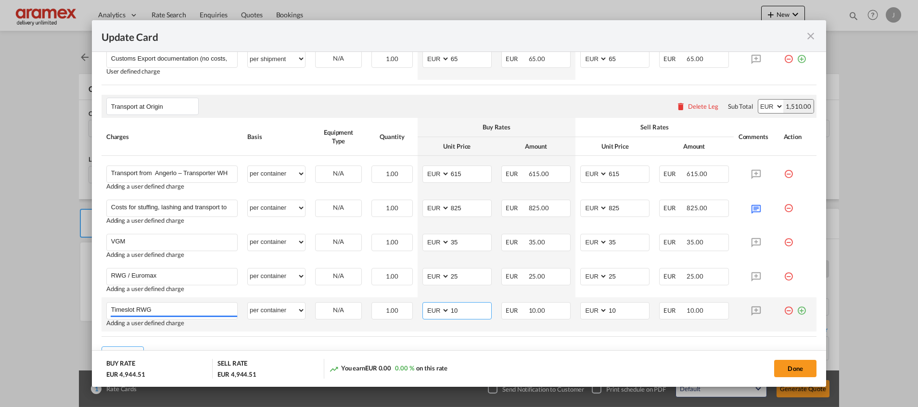
drag, startPoint x: 434, startPoint y: 311, endPoint x: 422, endPoint y: 312, distance: 12.1
click at [422, 312] on md-input-container "AED AFN ALL AMD ANG AOA ARS AUD AWG AZN BAM BBD BDT BGN BHD BIF BMD BND BOB BRL…" at bounding box center [456, 310] width 69 height 17
type input "30"
drag, startPoint x: 610, startPoint y: 310, endPoint x: 567, endPoint y: 312, distance: 42.9
click at [567, 312] on tr "Timeslot RWG Please Enter User Defined Charges Cannot Be Published Adding a use…" at bounding box center [459, 314] width 715 height 34
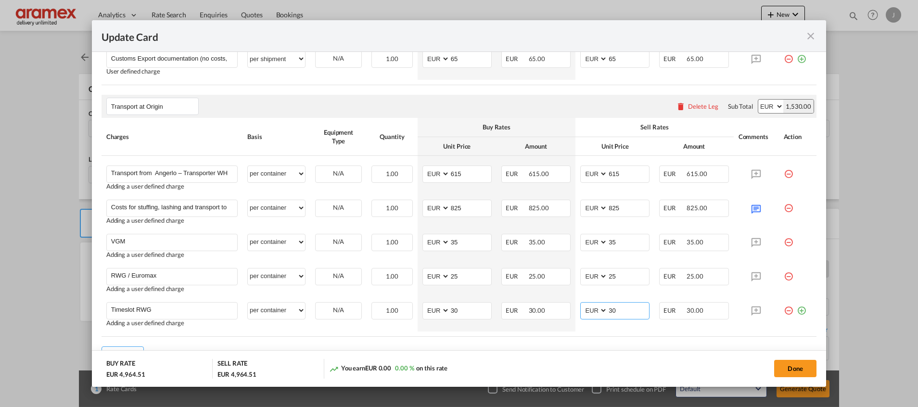
type input "30"
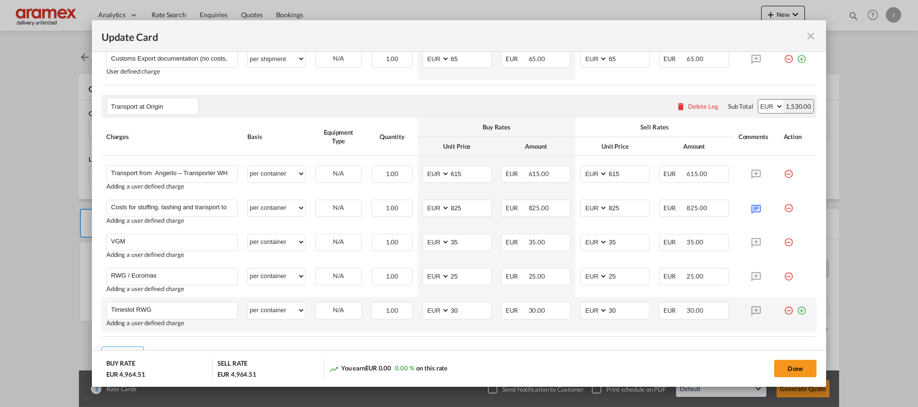
click at [797, 312] on md-icon "icon-plus-circle-outline green-400-fg" at bounding box center [802, 307] width 10 height 10
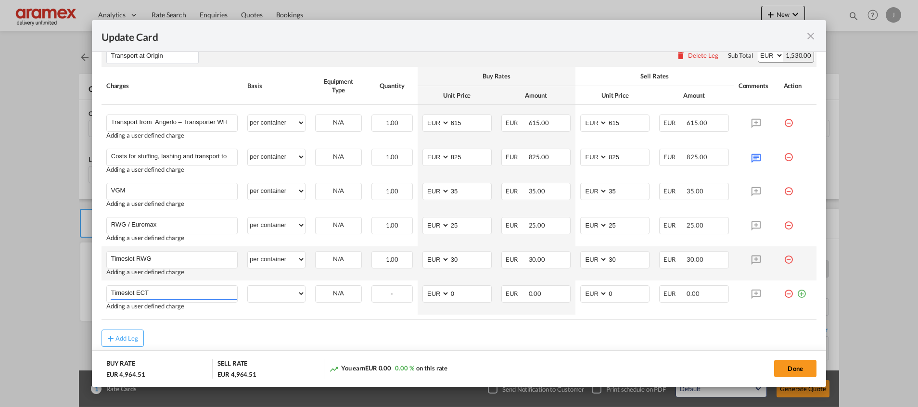
scroll to position [589, 0]
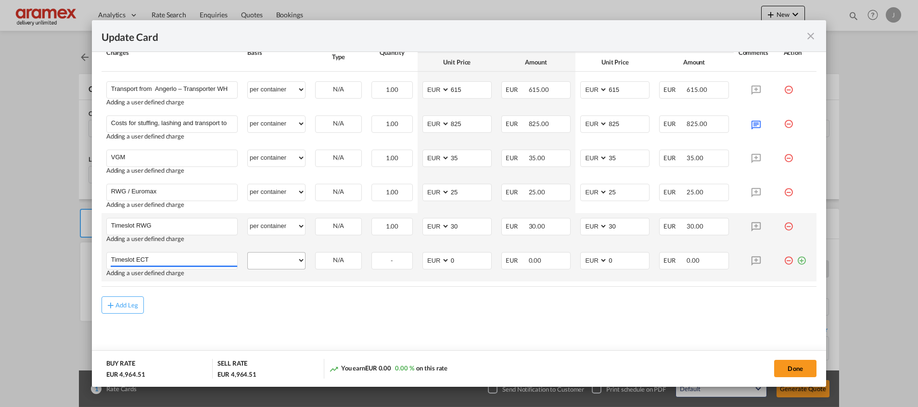
type input "Timeslot ECT"
click at [264, 259] on select "per equipment per container per B/L per shipping bill per shipment % on pickup …" at bounding box center [276, 260] width 57 height 15
select select "per container"
click at [248, 253] on select "per equipment per container per B/L per shipping bill per shipment % on pickup …" at bounding box center [276, 260] width 57 height 15
drag, startPoint x: 441, startPoint y: 257, endPoint x: 426, endPoint y: 259, distance: 15.6
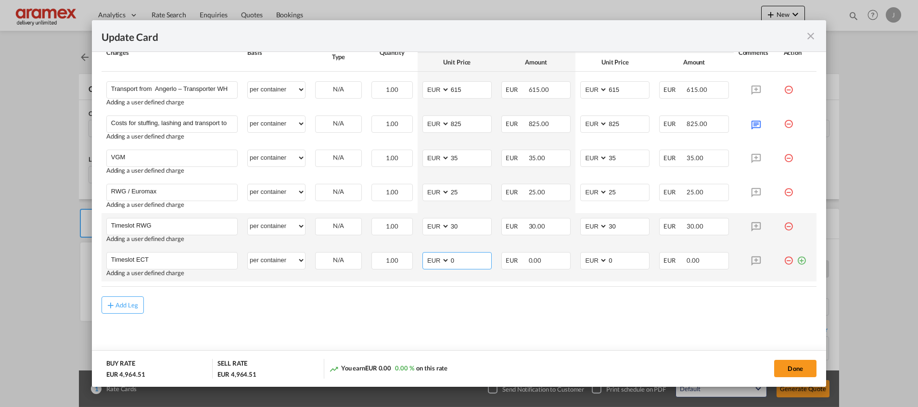
click at [426, 259] on md-input-container "AED AFN ALL AMD ANG AOA ARS AUD AWG AZN BAM BBD BDT BGN BHD BIF BMD BND BOB BRL…" at bounding box center [456, 260] width 69 height 17
type input "20"
drag, startPoint x: 534, startPoint y: 324, endPoint x: 561, endPoint y: 305, distance: 33.2
click at [539, 321] on md-content "Main Freight Please enter leg name Leg Name Already Exists Delete Leg Sub Total…" at bounding box center [459, 36] width 715 height 653
drag, startPoint x: 618, startPoint y: 262, endPoint x: 569, endPoint y: 264, distance: 49.6
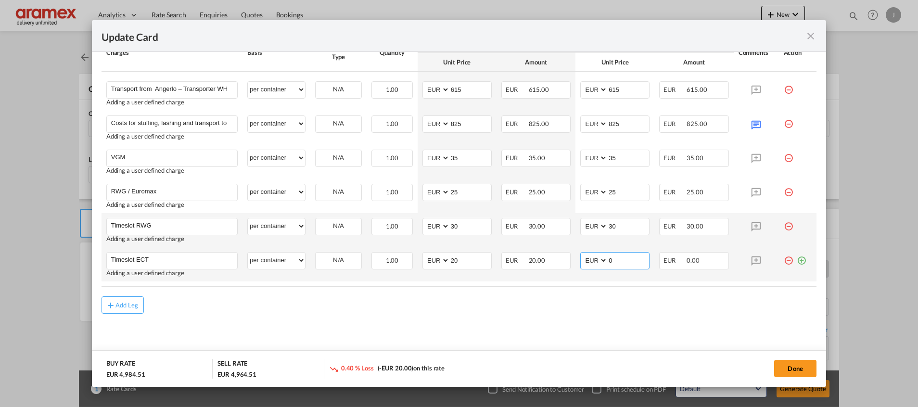
click at [576, 264] on td "AED AFN ALL AMD ANG AOA ARS AUD AWG AZN BAM BBD BDT BGN BHD BIF BMD BND BOB BRL…" at bounding box center [615, 264] width 79 height 34
click at [612, 259] on input "290" at bounding box center [628, 260] width 41 height 14
click at [588, 309] on div "Add Leg" at bounding box center [459, 304] width 715 height 17
drag, startPoint x: 623, startPoint y: 257, endPoint x: 582, endPoint y: 263, distance: 41.4
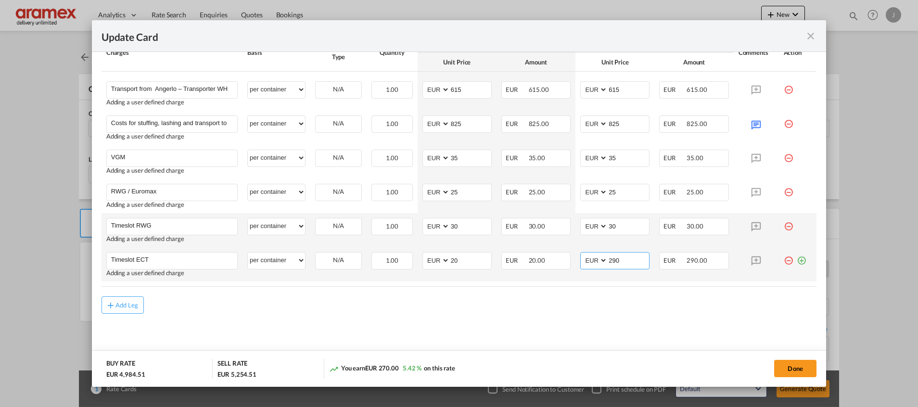
click at [582, 263] on md-input-container "AED AFN ALL AMD ANG AOA ARS AUD AWG AZN BAM BBD BDT BGN BHD BIF BMD BND BOB BRL…" at bounding box center [614, 260] width 69 height 17
type input "20"
click at [529, 375] on div "You earn EUR 0.00 0.00 % on this rate" at bounding box center [435, 369] width 213 height 20
click at [787, 265] on td "Update CardPort of ..." at bounding box center [798, 264] width 38 height 34
click at [797, 262] on md-icon "icon-plus-circle-outline green-400-fg" at bounding box center [802, 257] width 10 height 10
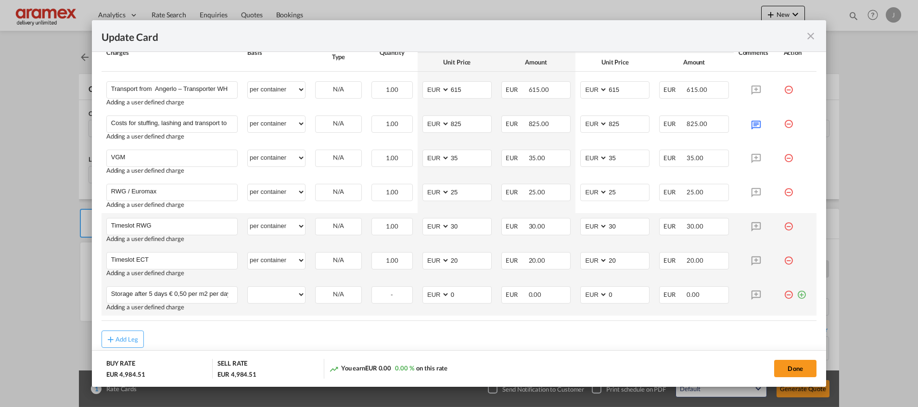
scroll to position [0, 2]
type input "Storage after 5 days € 0,50 per m2 per day"
click at [267, 295] on select "per equipment per container per B/L per shipping bill per shipment % on pickup …" at bounding box center [276, 294] width 57 height 15
select select "per equipment"
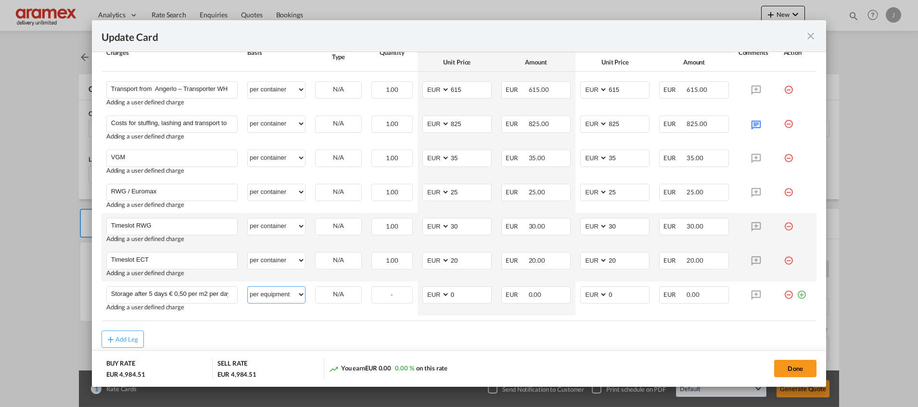
click at [248, 287] on select "per equipment per container per B/L per shipping bill per shipment % on pickup …" at bounding box center [276, 294] width 57 height 15
click at [337, 290] on select "40OT" at bounding box center [339, 294] width 46 height 13
select select "40OT"
click at [316, 288] on select "40OT" at bounding box center [339, 294] width 46 height 13
click at [273, 298] on select "per equipment per container per B/L per shipping bill per shipment % on pickup …" at bounding box center [276, 294] width 57 height 15
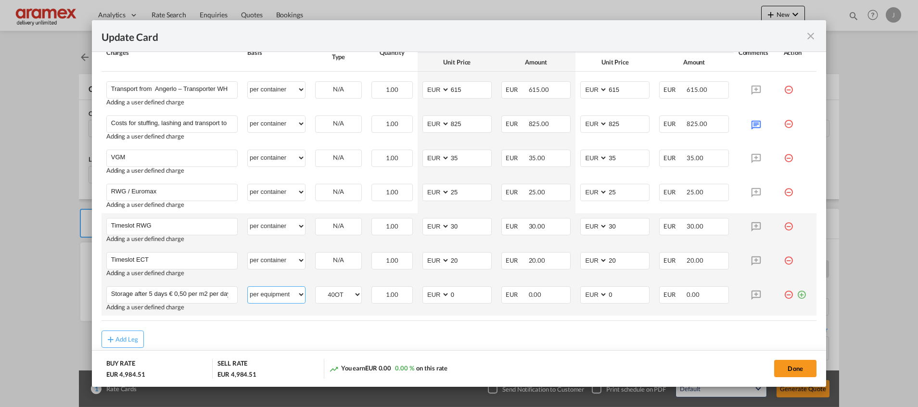
select select "per container"
click at [248, 287] on select "per equipment per container per B/L per shipping bill per shipment % on pickup …" at bounding box center [276, 294] width 57 height 15
drag, startPoint x: 161, startPoint y: 295, endPoint x: 52, endPoint y: 298, distance: 109.3
click at [52, 298] on div "Update Card Port of [GEOGRAPHIC_DATA] NLRTM T/S Liner/Carrier Maersk Spot , Mae…" at bounding box center [459, 203] width 918 height 407
click at [132, 292] on input "Storage after 5 days € 0,50 per m2 per day" at bounding box center [174, 294] width 126 height 14
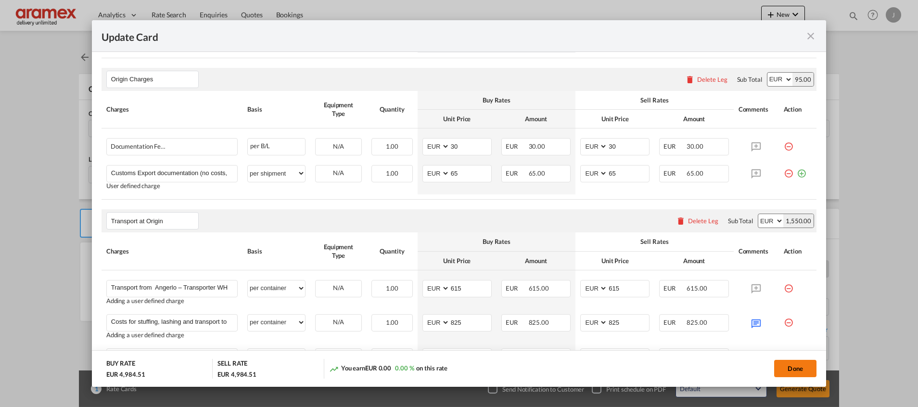
scroll to position [373, 0]
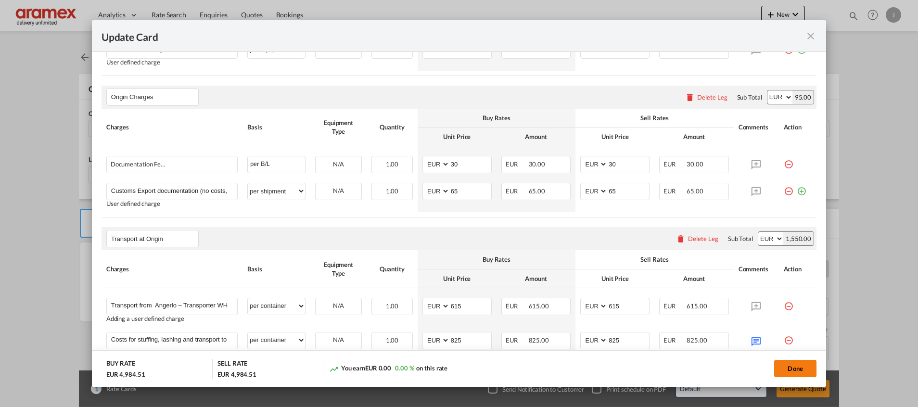
click at [795, 369] on button "Done" at bounding box center [795, 368] width 42 height 17
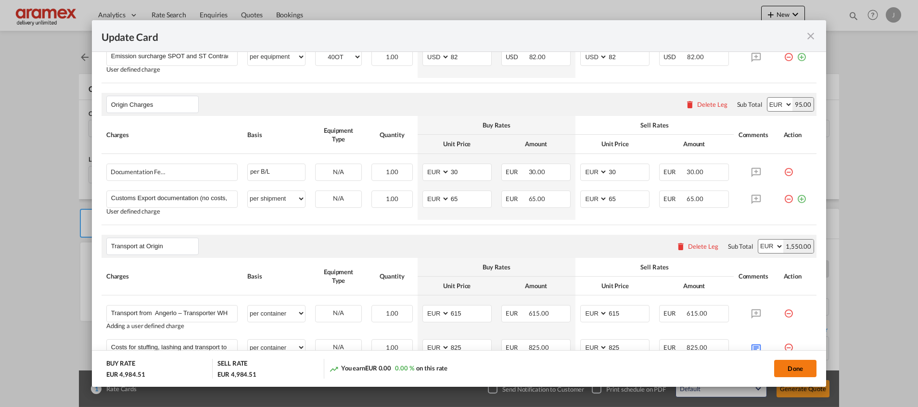
scroll to position [0, 0]
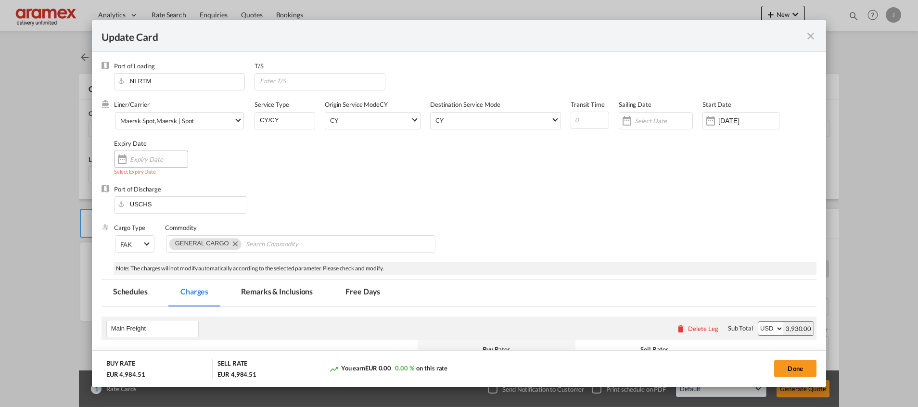
click at [144, 161] on input "Update CardPort of ..." at bounding box center [159, 159] width 58 height 8
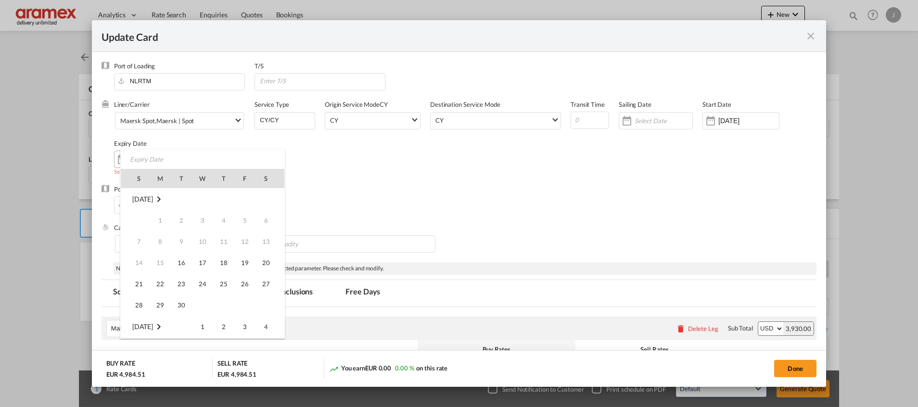
scroll to position [128, 0]
click at [248, 282] on span "31" at bounding box center [244, 283] width 19 height 19
type input "31 Oct 2025"
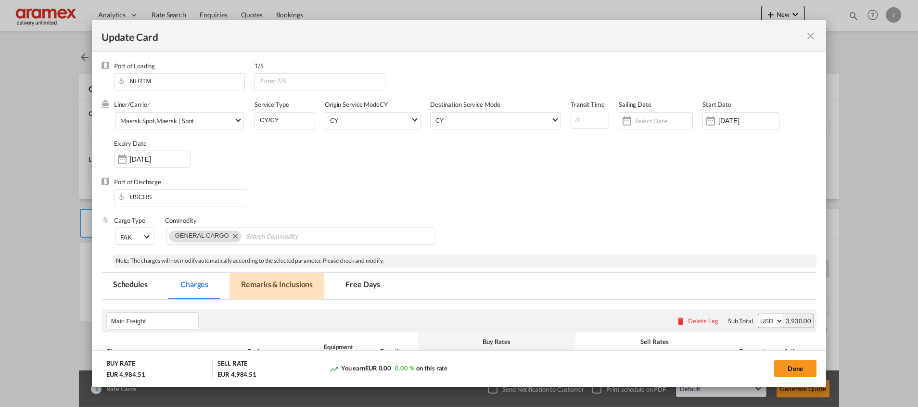
click at [256, 284] on md-tab-item "Remarks & Inclusions" at bounding box center [277, 286] width 95 height 26
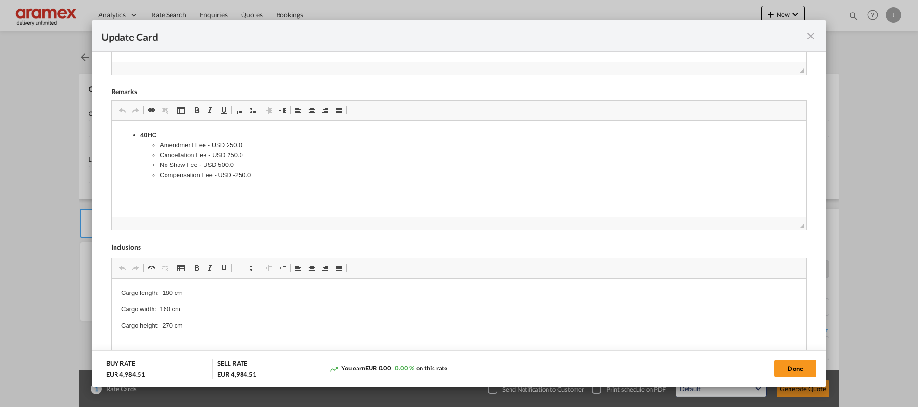
scroll to position [430, 0]
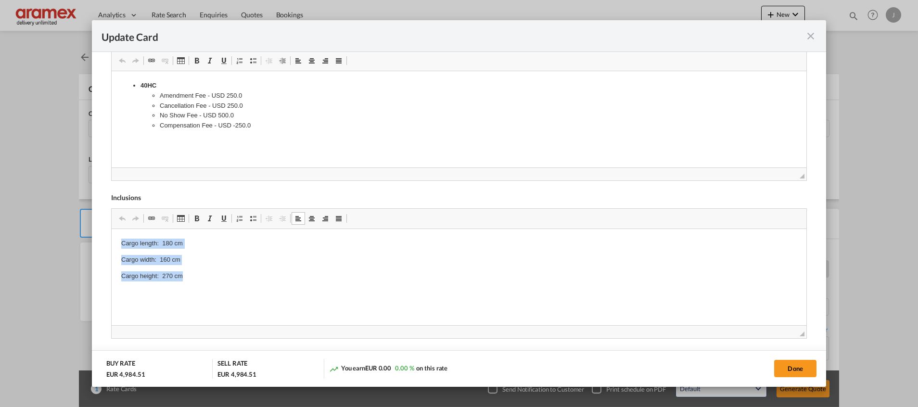
drag, startPoint x: 119, startPoint y: 242, endPoint x: 215, endPoint y: 285, distance: 105.7
click at [801, 365] on button "Done" at bounding box center [795, 368] width 42 height 17
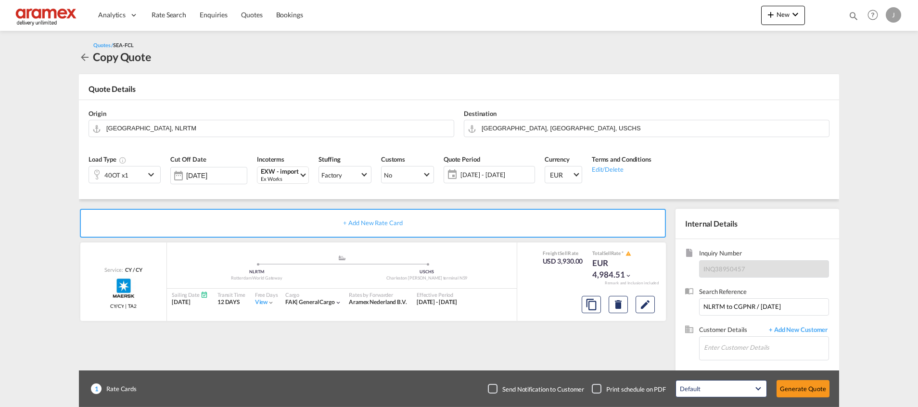
scroll to position [137, 0]
click at [732, 347] on input "Enter Customer Details" at bounding box center [766, 348] width 125 height 22
click at [742, 320] on div "Paul Regan Paul R@aramex.com | Aramex International Ireland" at bounding box center [766, 324] width 125 height 26
type input "Aramex International Ireland, Paul Regan, PaulR@aramex.com"
click at [812, 387] on button "Generate Quote" at bounding box center [803, 388] width 53 height 17
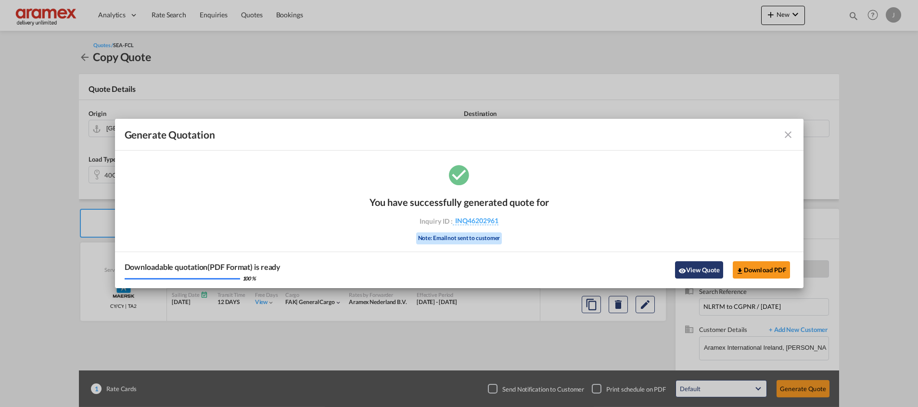
click at [689, 267] on button "View Quote" at bounding box center [699, 269] width 48 height 17
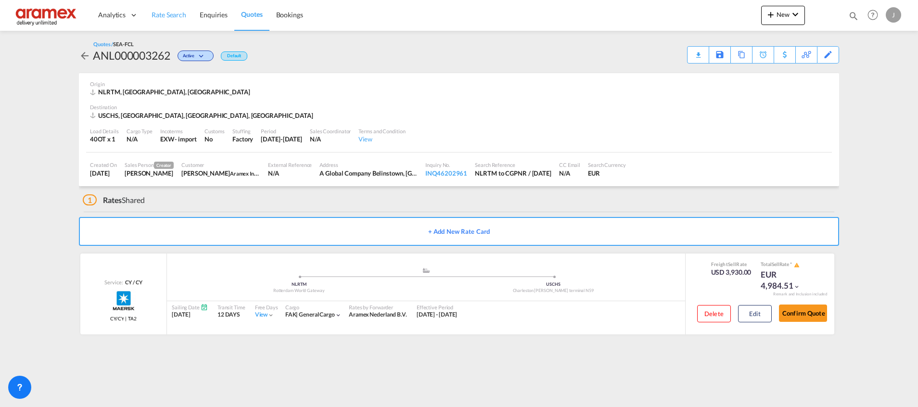
click at [170, 14] on span "Rate Search" at bounding box center [169, 15] width 35 height 8
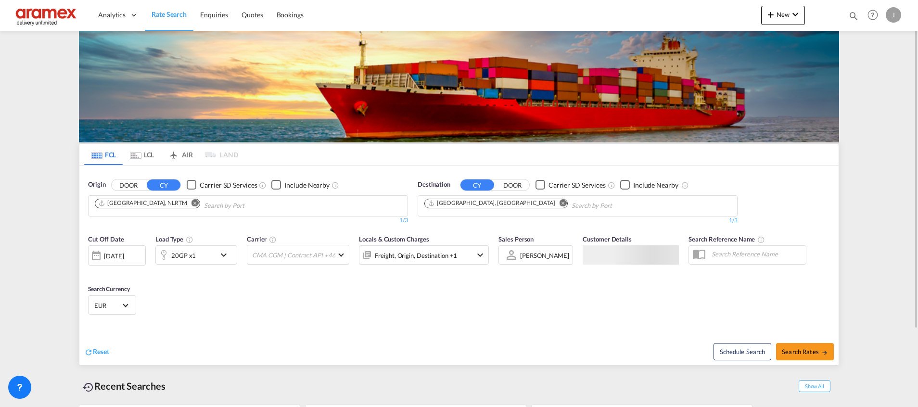
click at [456, 208] on md-chip "Buenos Aires, ARBUE" at bounding box center [495, 204] width 143 height 10
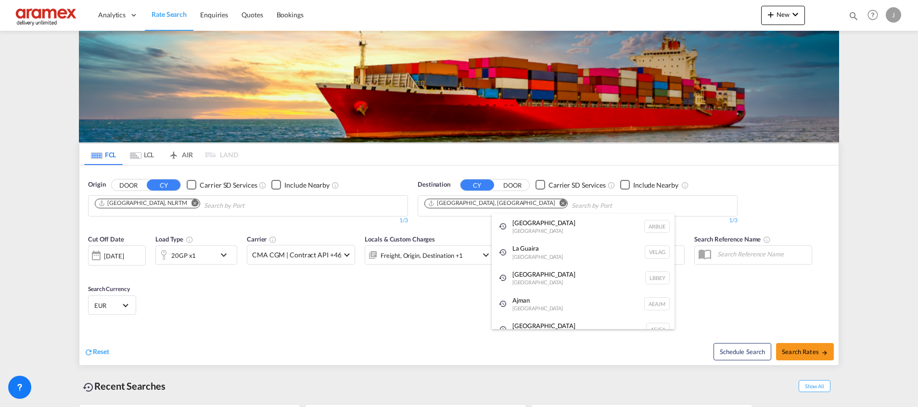
paste input "#1143304"
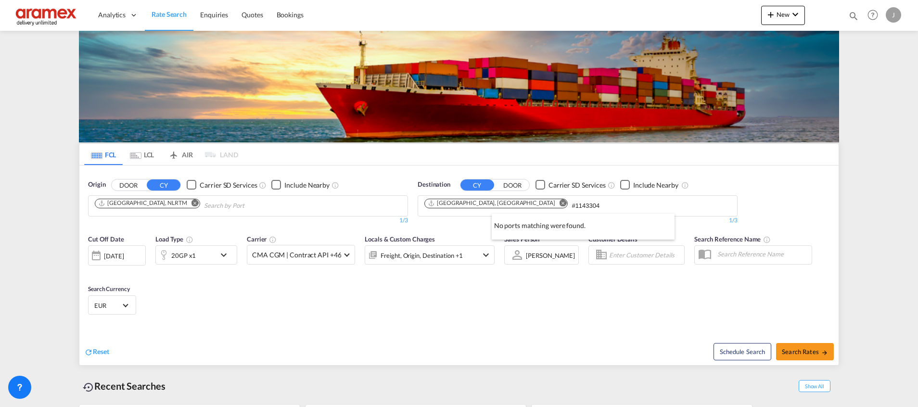
type input "#1143304"
